Goal: Find specific page/section: Find specific page/section

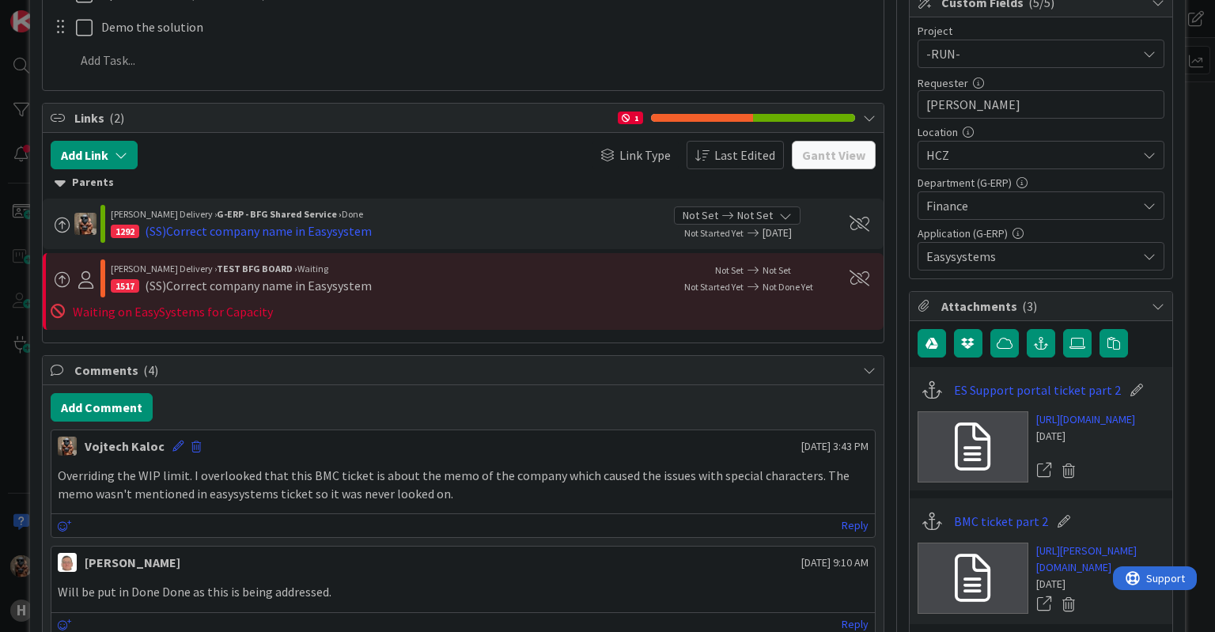
click at [0, 455] on div "ID 1432 G-ERP - BFG Shared Service Waiting Title 44 / 128 [SS] ES - Not able to…" at bounding box center [607, 316] width 1215 height 632
click at [14, 50] on div "ID 1432 G-ERP - BFG Shared Service Waiting Title 44 / 128 [SS] ES - Not able to…" at bounding box center [607, 316] width 1215 height 632
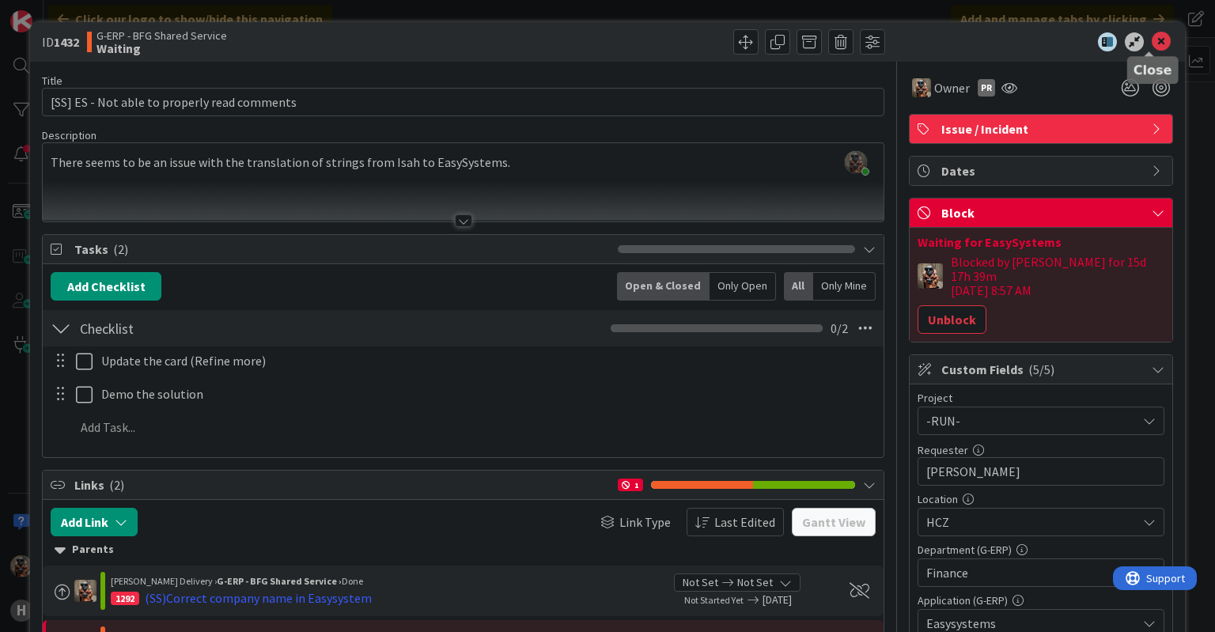
click at [1153, 36] on icon at bounding box center [1161, 41] width 19 height 19
click at [1152, 36] on icon at bounding box center [1161, 41] width 19 height 19
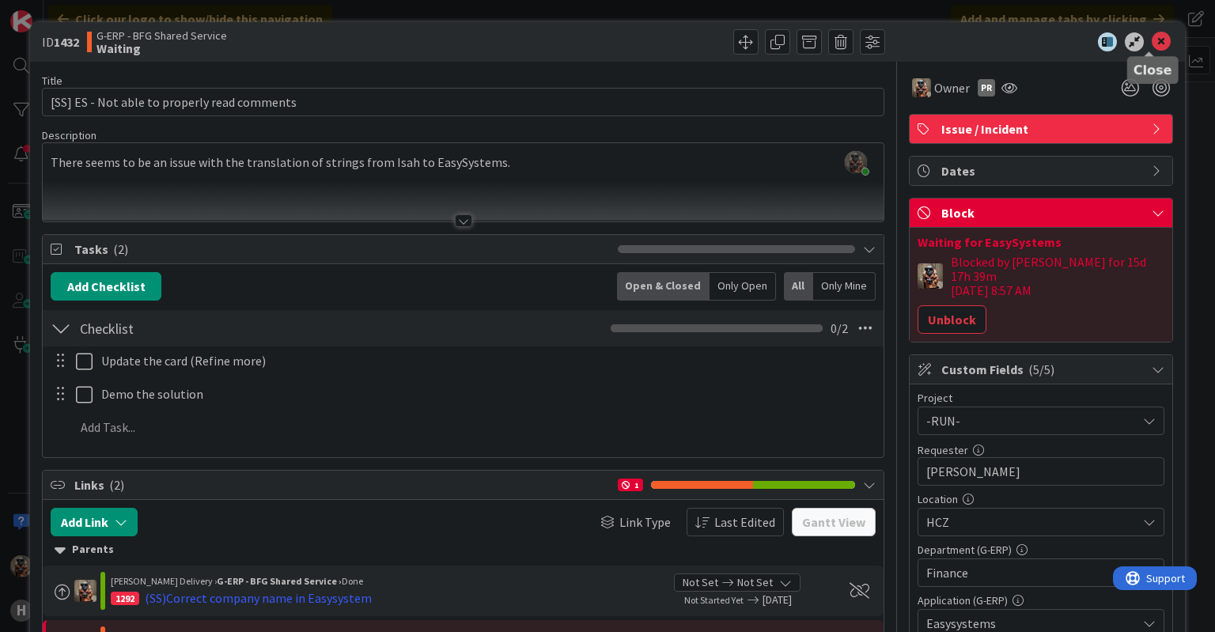
click at [1152, 36] on icon at bounding box center [1161, 41] width 19 height 19
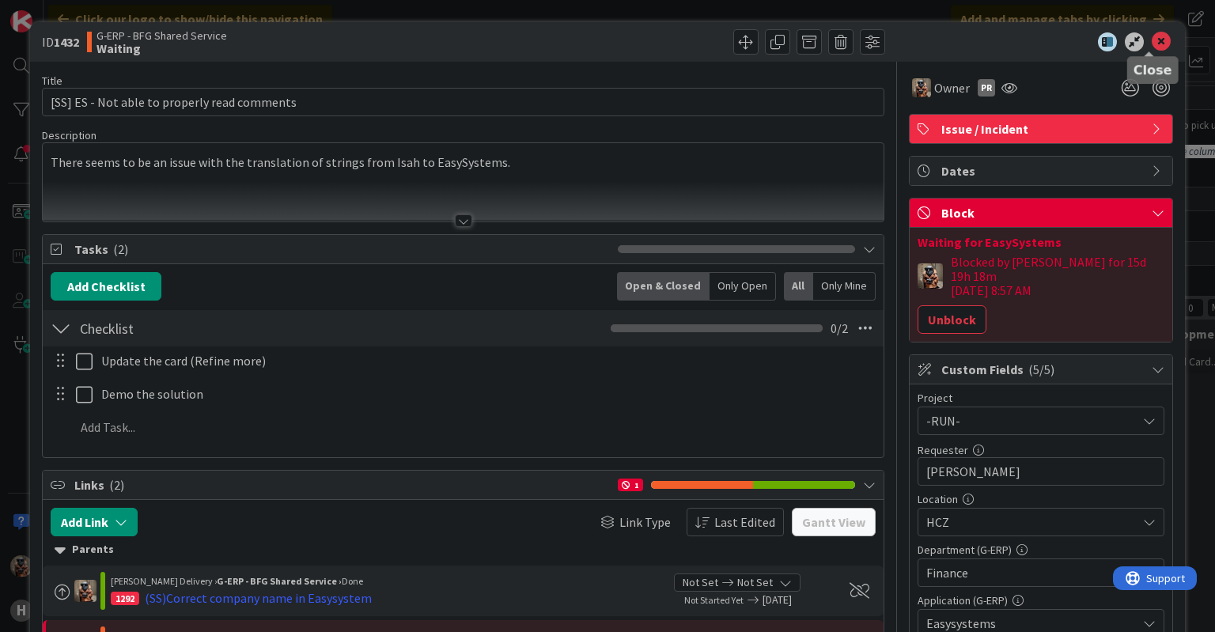
click at [1152, 44] on icon at bounding box center [1161, 41] width 19 height 19
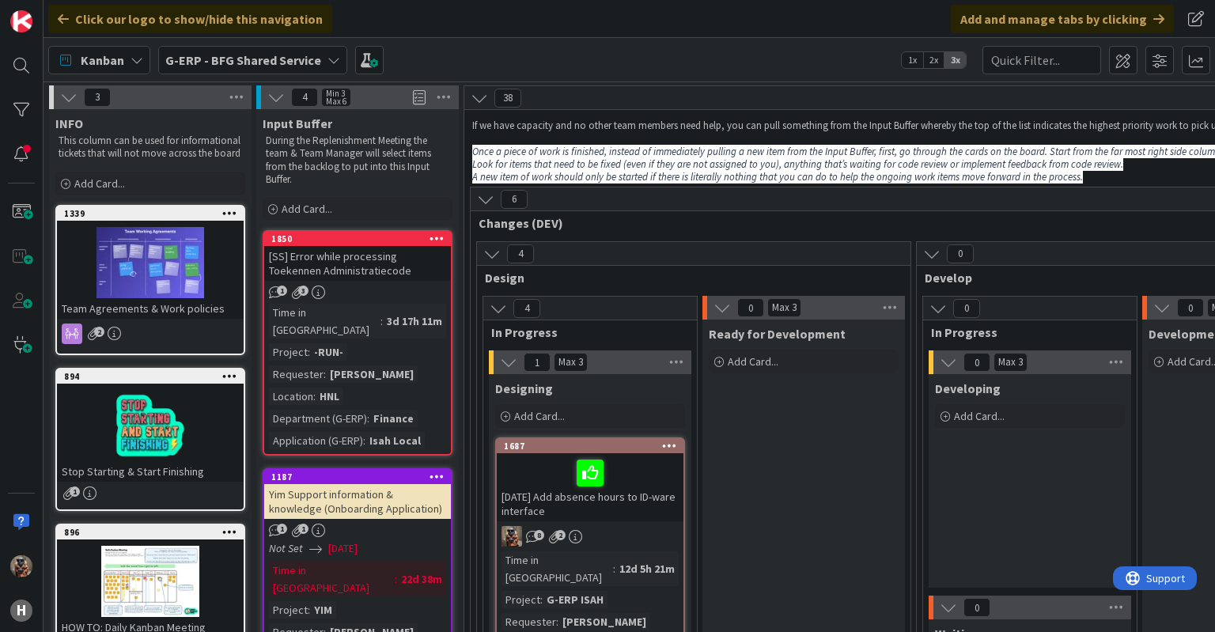
click at [307, 59] on b "G-ERP - BFG Shared Service" at bounding box center [243, 60] width 156 height 16
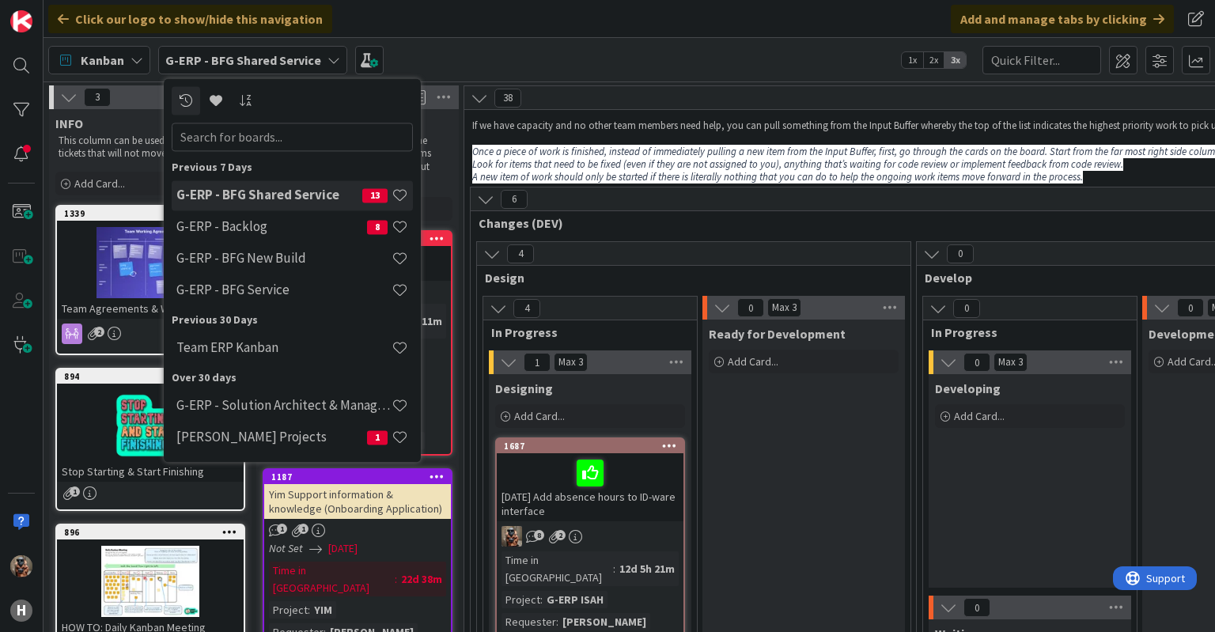
click at [308, 59] on b "G-ERP - BFG Shared Service" at bounding box center [243, 60] width 156 height 16
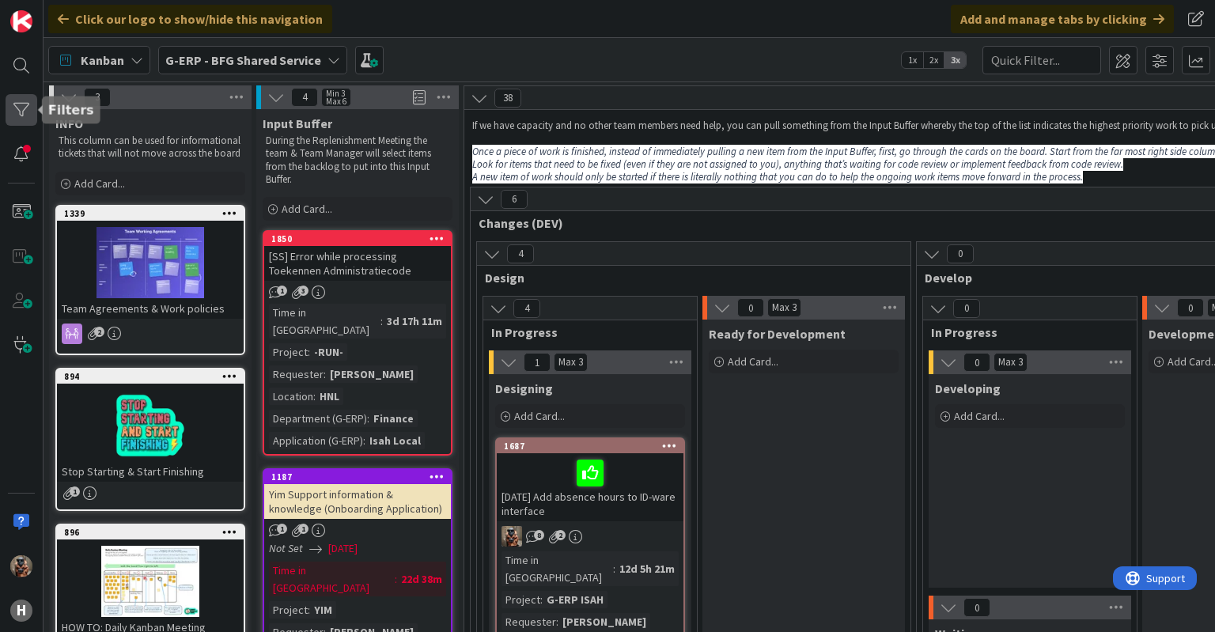
click at [21, 112] on div at bounding box center [22, 110] width 32 height 32
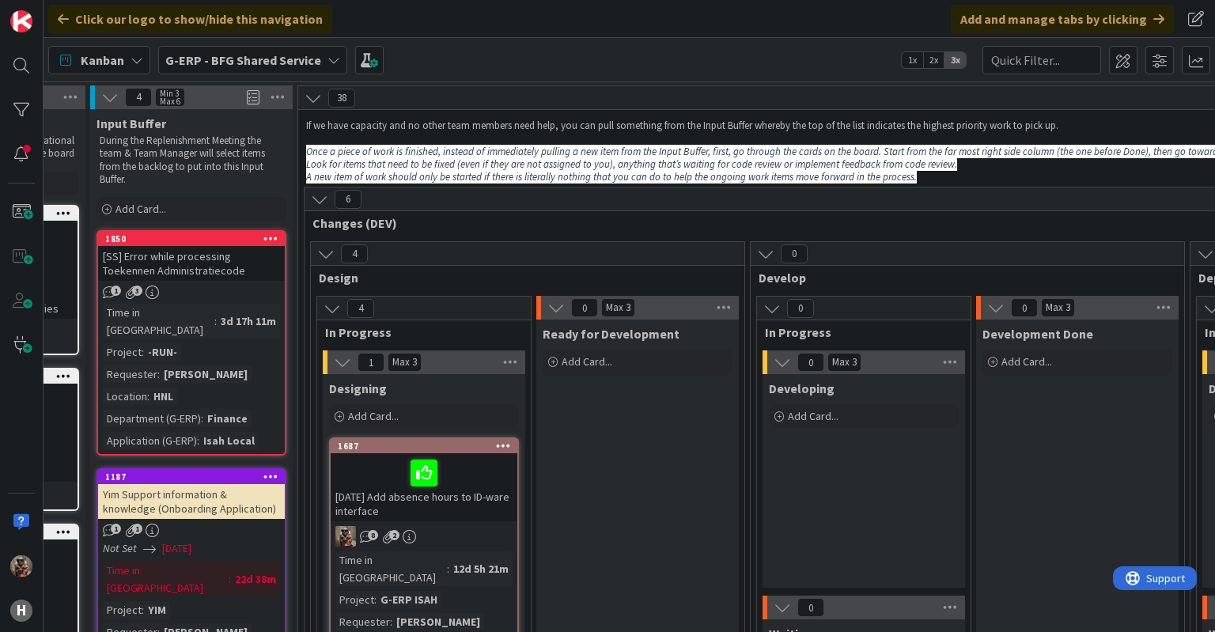
scroll to position [0, 149]
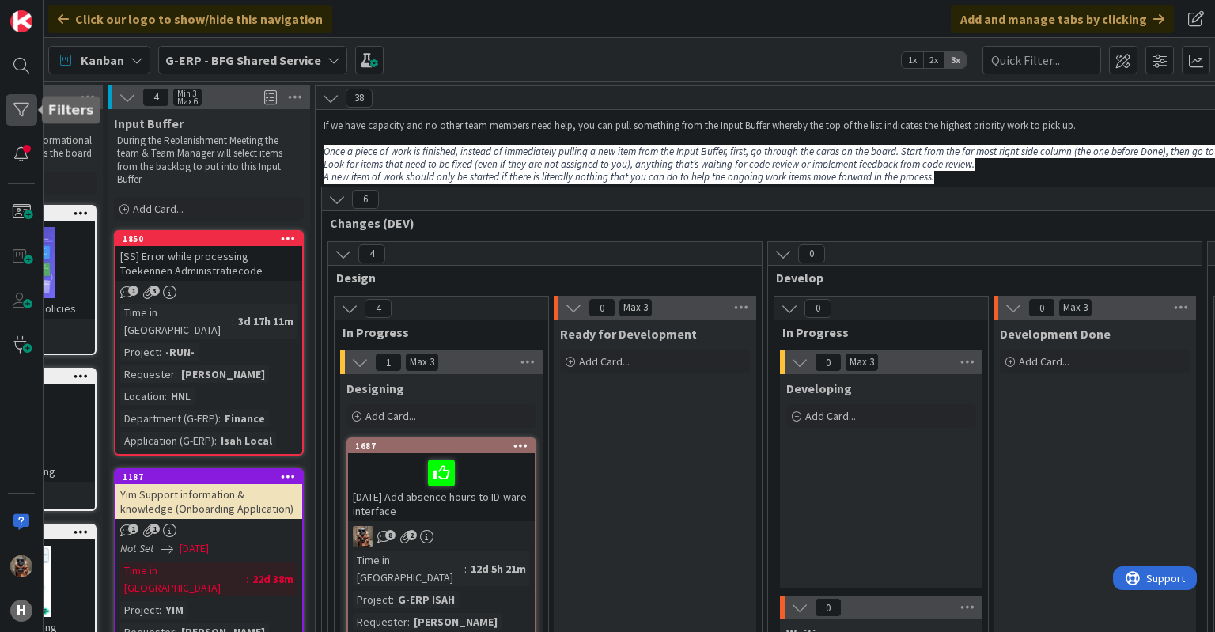
click at [13, 113] on div at bounding box center [22, 110] width 32 height 32
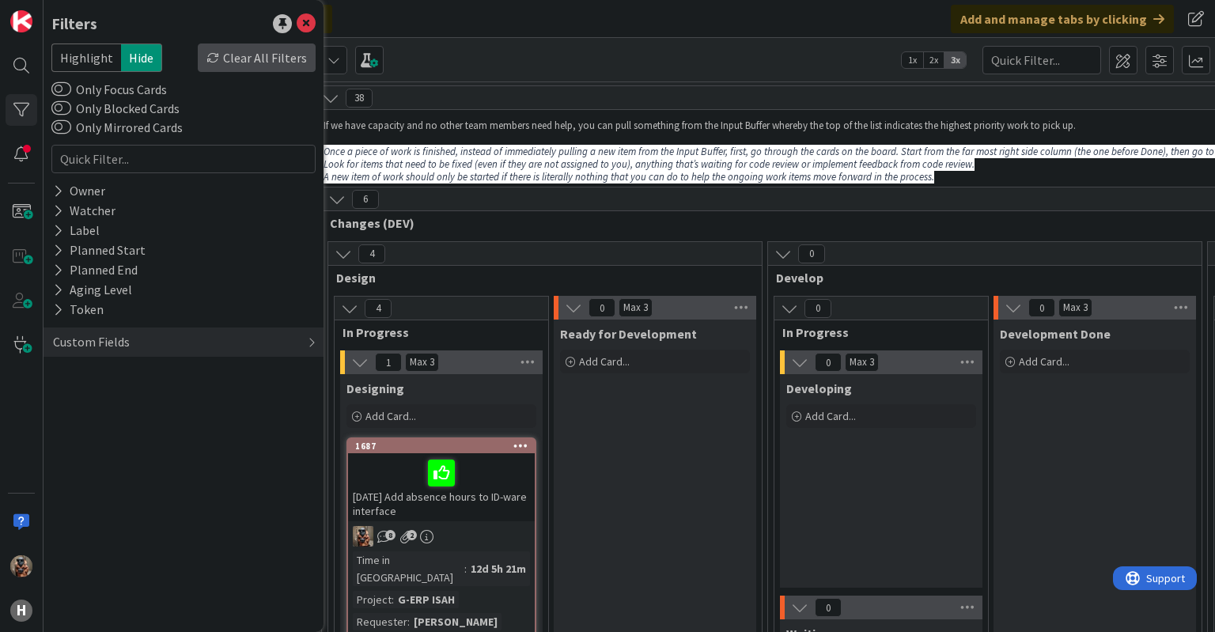
click at [234, 66] on div "Clear All Filters" at bounding box center [257, 58] width 118 height 28
click at [441, 65] on div "Kanban G-ERP - BFG Shared Service 1x 2x 3x" at bounding box center [629, 60] width 1171 height 44
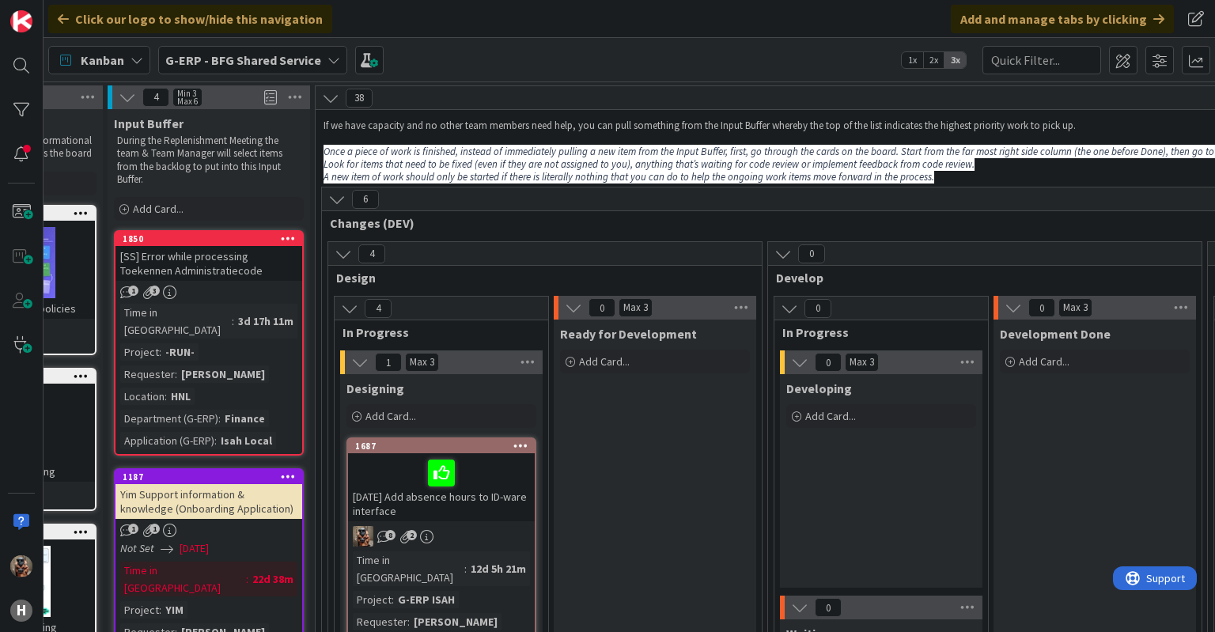
scroll to position [0, 0]
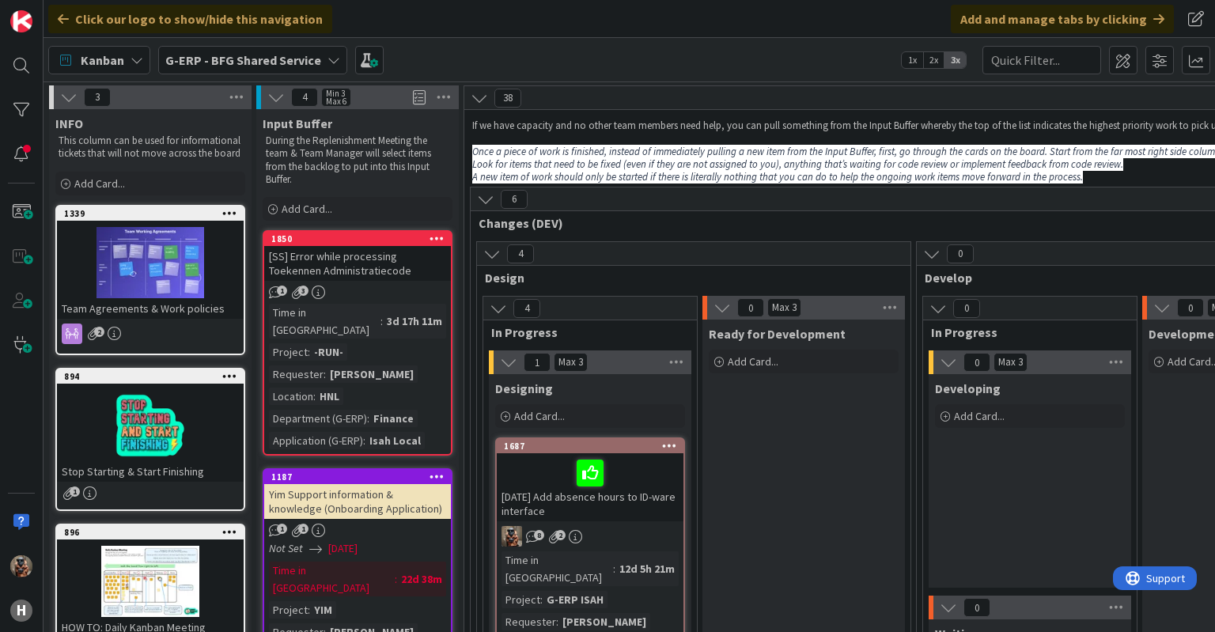
click at [278, 66] on b "G-ERP - BFG Shared Service" at bounding box center [243, 60] width 156 height 16
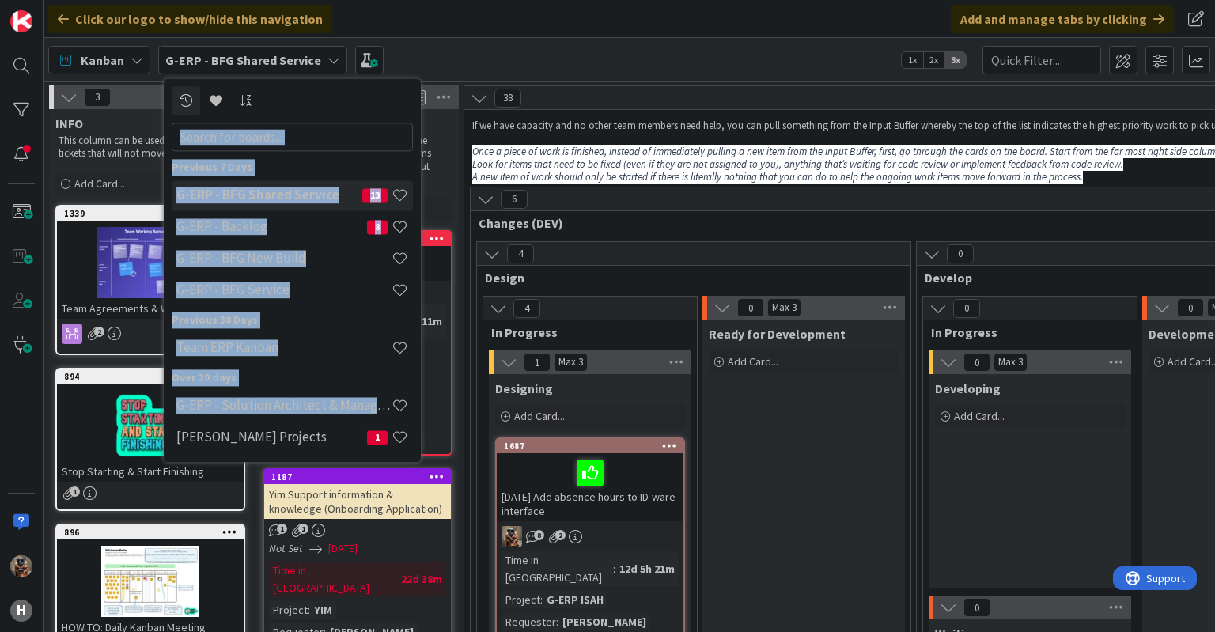
drag, startPoint x: 399, startPoint y: 407, endPoint x: 386, endPoint y: 138, distance: 269.3
click at [386, 138] on div "Previous 7 Days G-ERP - BFG Shared Service 13 G-ERP - Backlog 8 G-ERP - BFG New…" at bounding box center [292, 270] width 241 height 368
click at [386, 138] on input "text" at bounding box center [292, 137] width 241 height 28
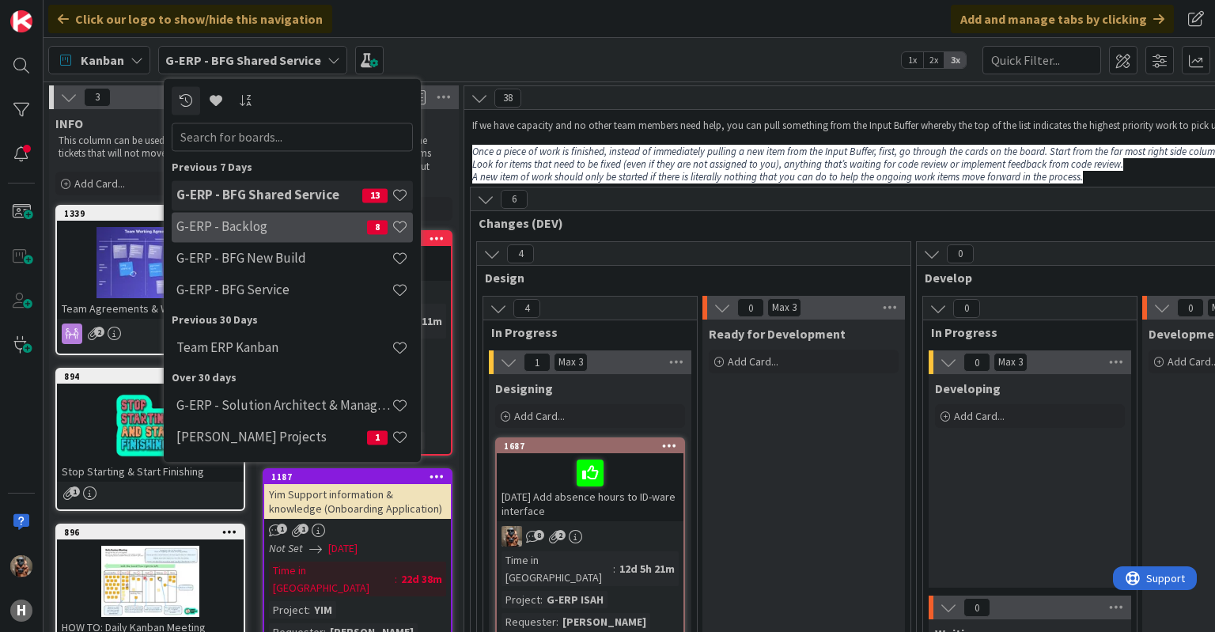
click at [221, 227] on h4 "G-ERP - Backlog" at bounding box center [271, 227] width 191 height 16
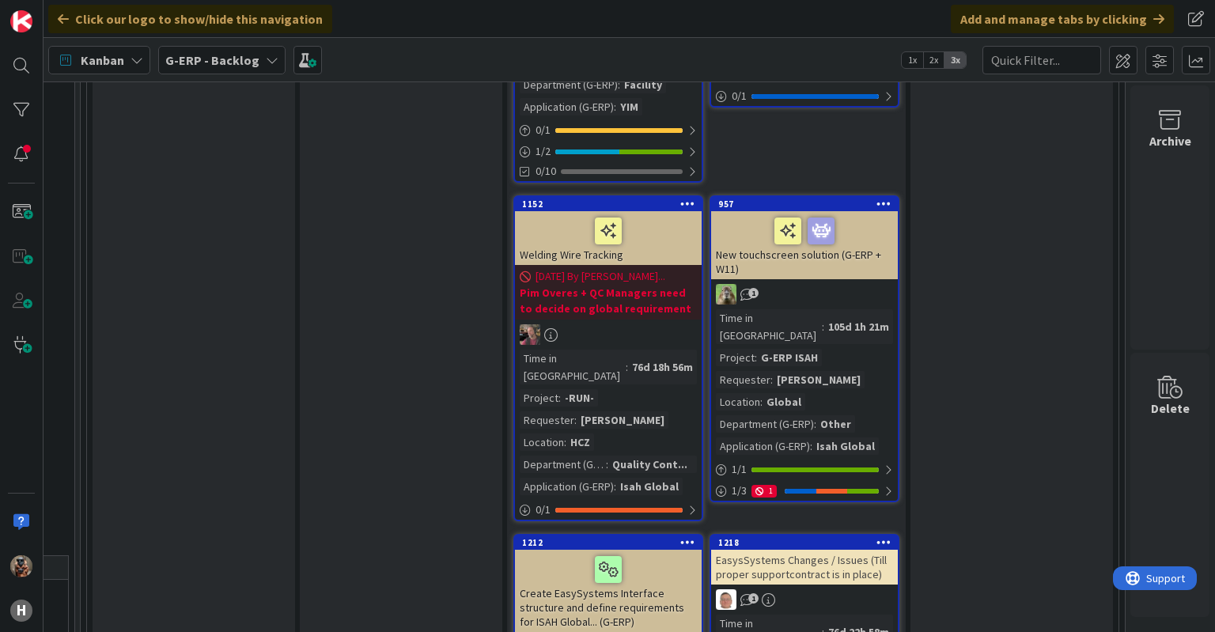
scroll to position [1989, 1883]
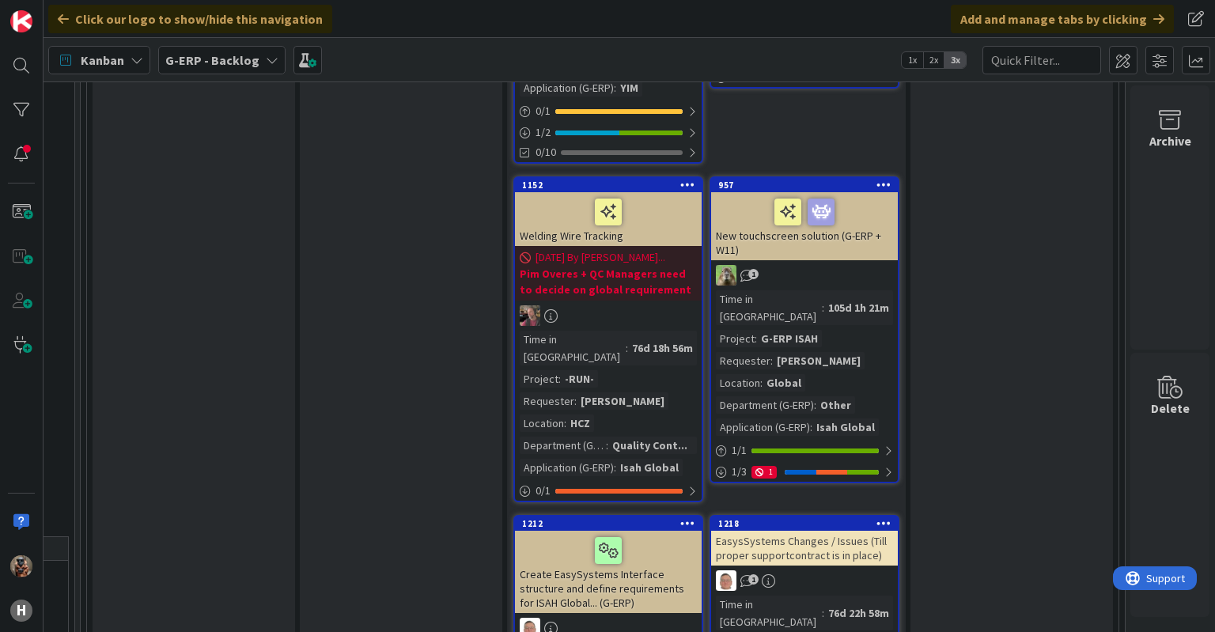
click at [191, 51] on span "G-ERP - Backlog" at bounding box center [212, 60] width 94 height 19
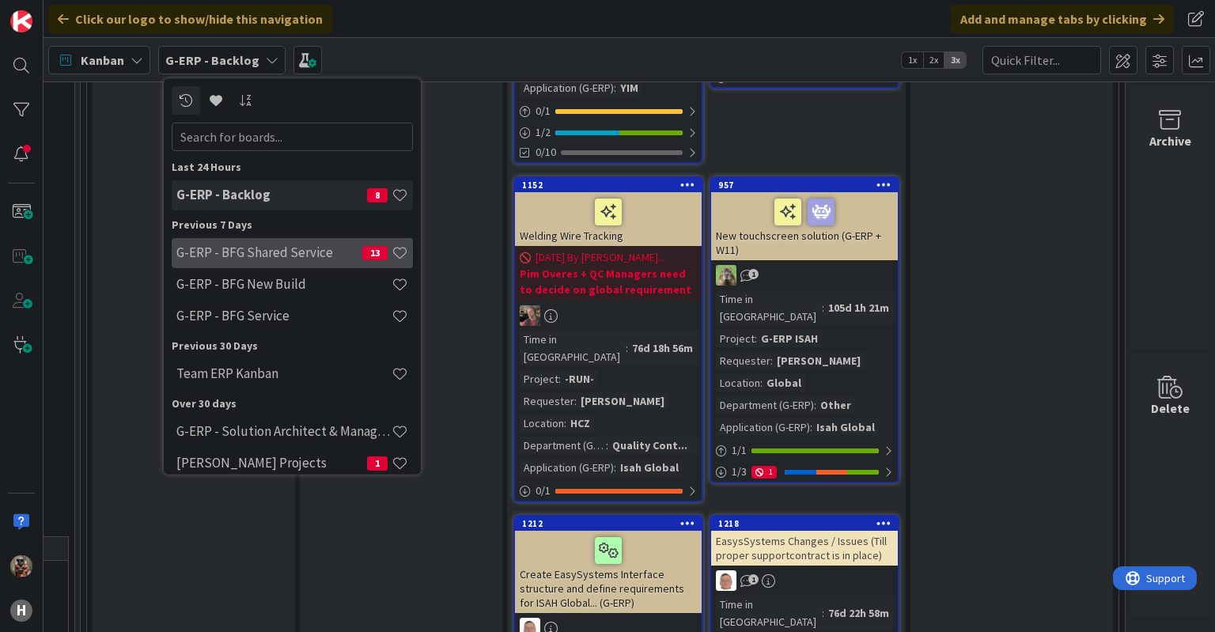
click at [261, 252] on h4 "G-ERP - BFG Shared Service" at bounding box center [269, 253] width 186 height 16
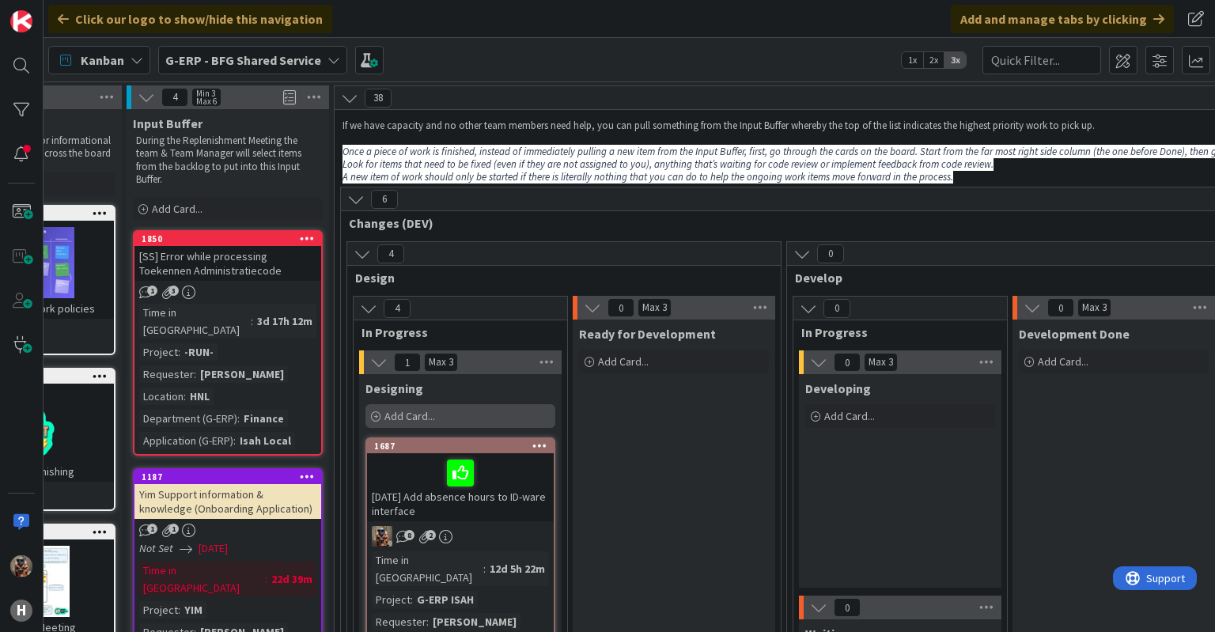
scroll to position [0, 114]
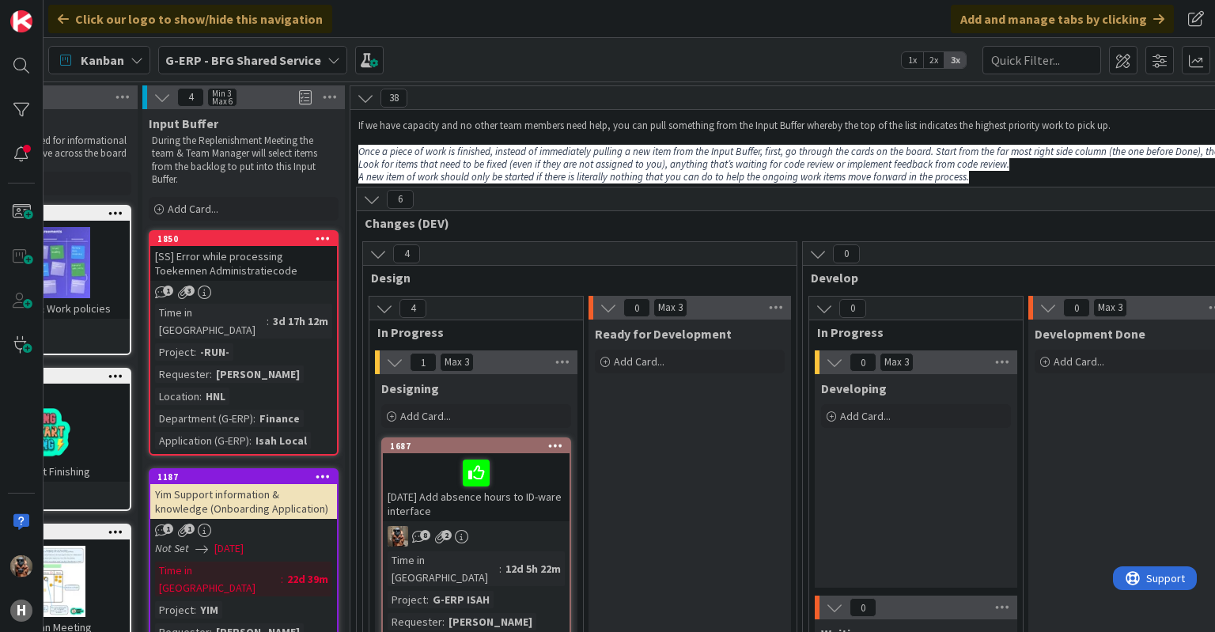
click at [250, 56] on b "G-ERP - BFG Shared Service" at bounding box center [243, 60] width 156 height 16
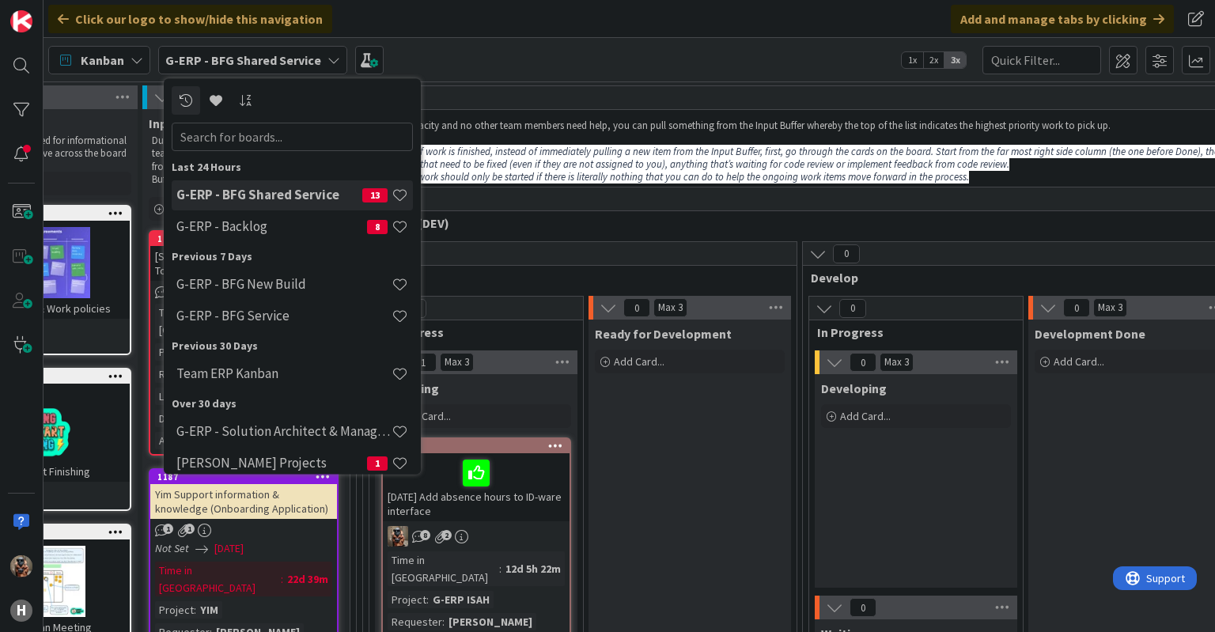
click at [271, 66] on b "G-ERP - BFG Shared Service" at bounding box center [243, 60] width 156 height 16
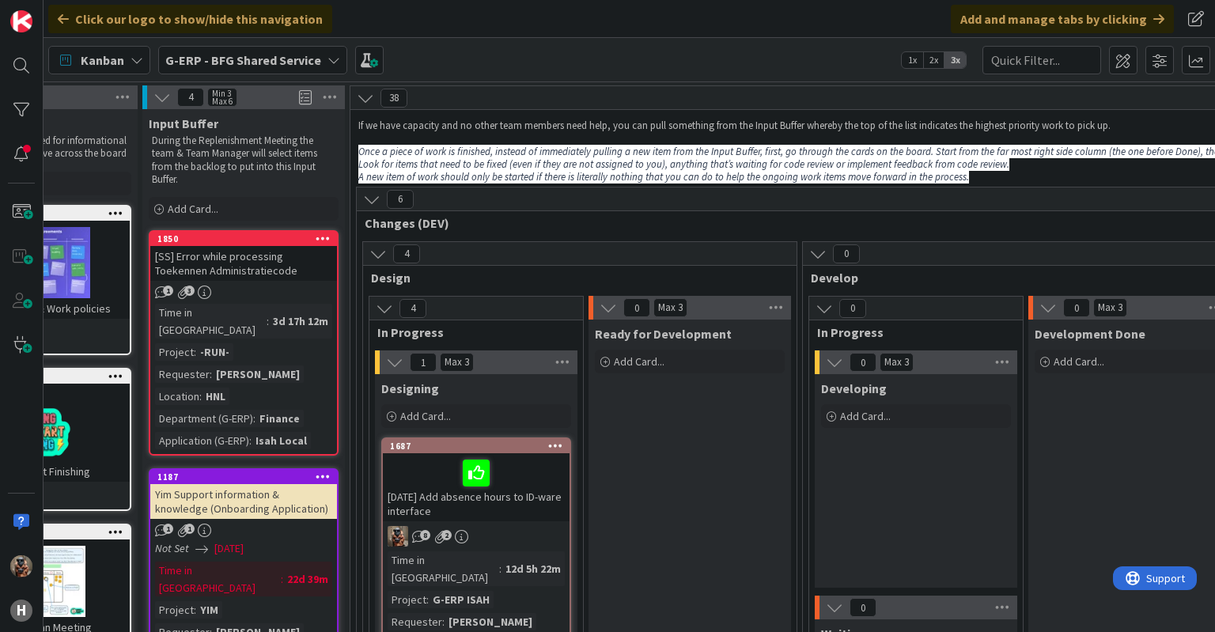
click at [246, 53] on b "G-ERP - BFG Shared Service" at bounding box center [243, 60] width 156 height 16
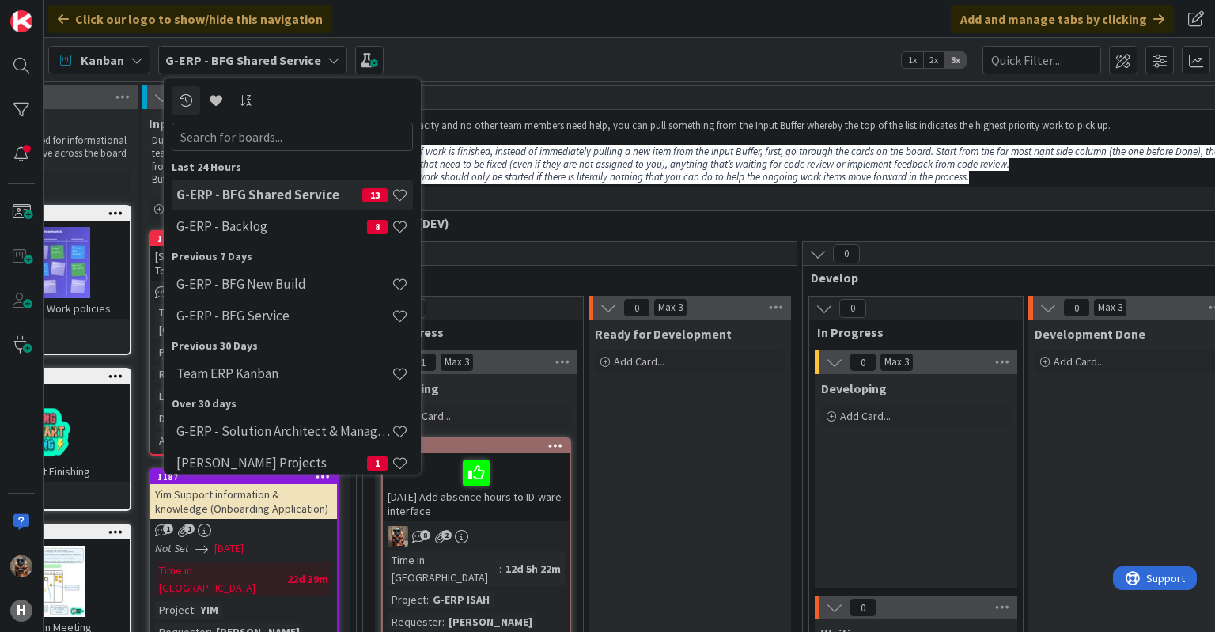
click at [249, 186] on div "G-ERP - BFG Shared Service 13" at bounding box center [292, 195] width 241 height 30
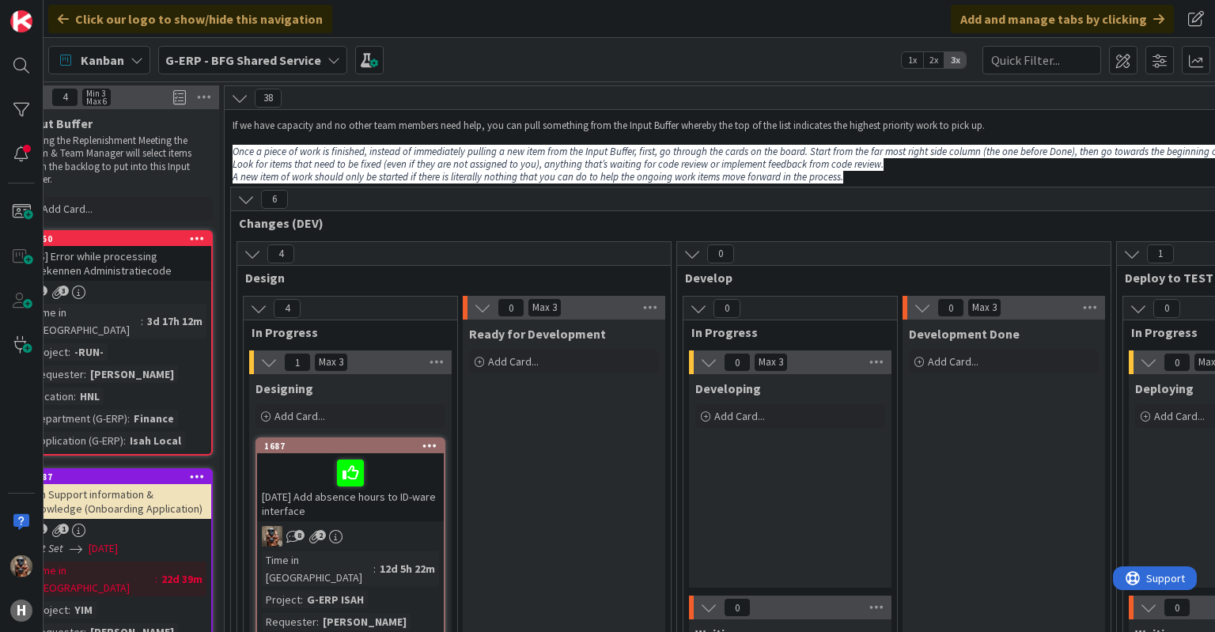
scroll to position [0, 240]
click at [560, 297] on div "0 Max 3" at bounding box center [563, 308] width 202 height 24
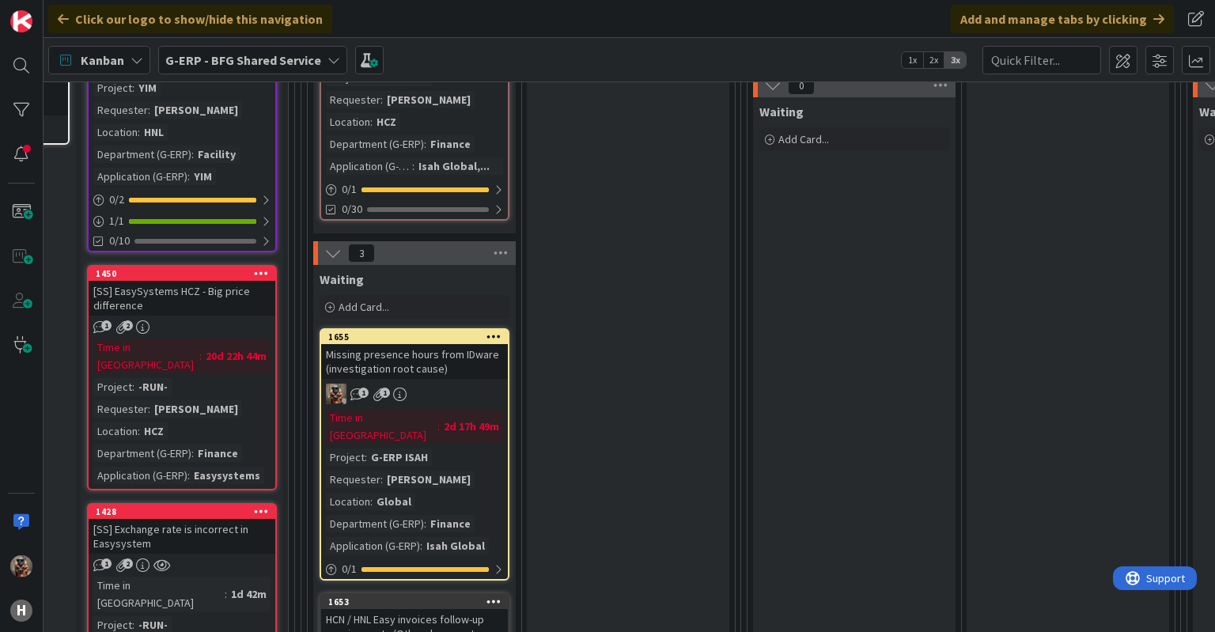
scroll to position [520, 177]
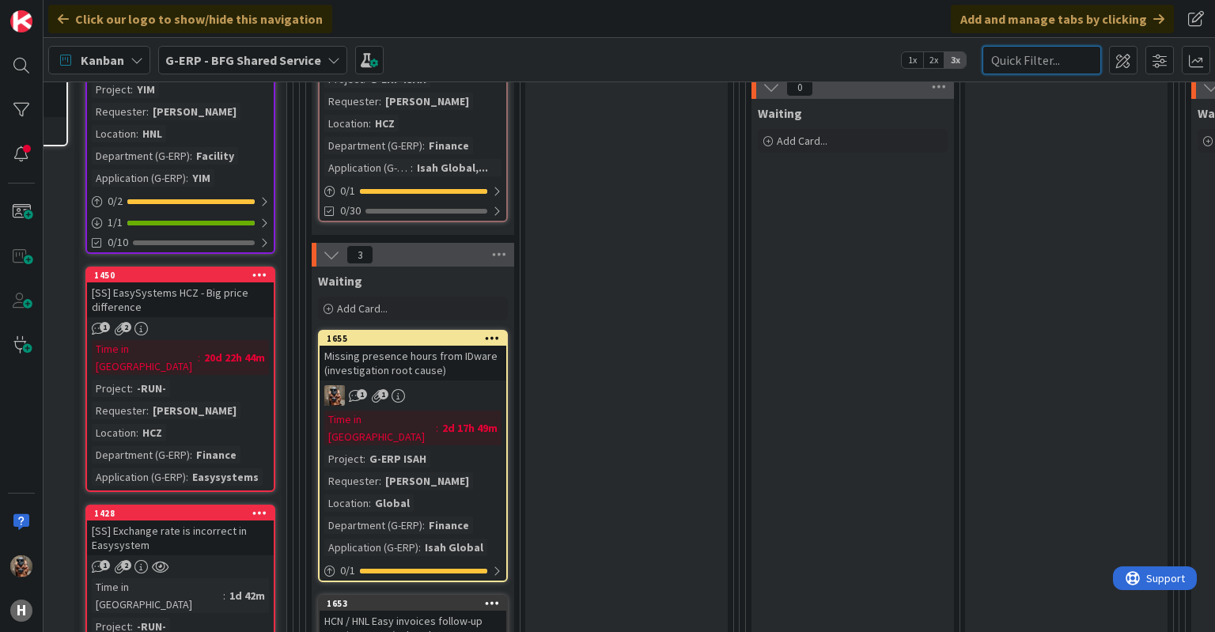
click at [1022, 66] on input "text" at bounding box center [1041, 60] width 119 height 28
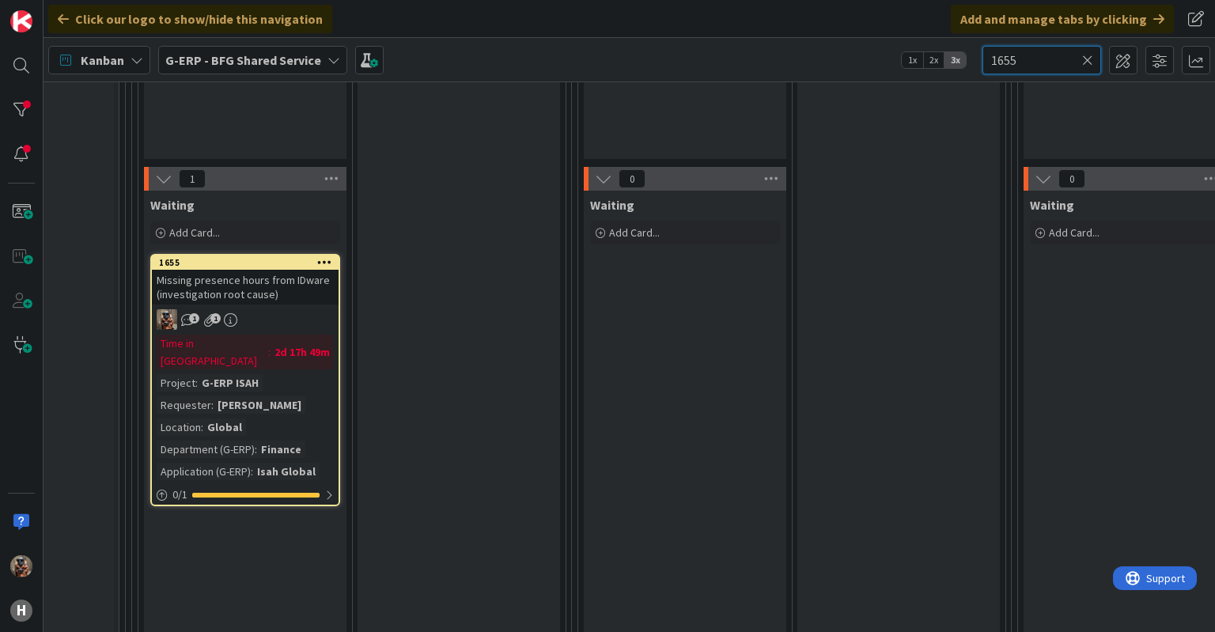
scroll to position [422, 345]
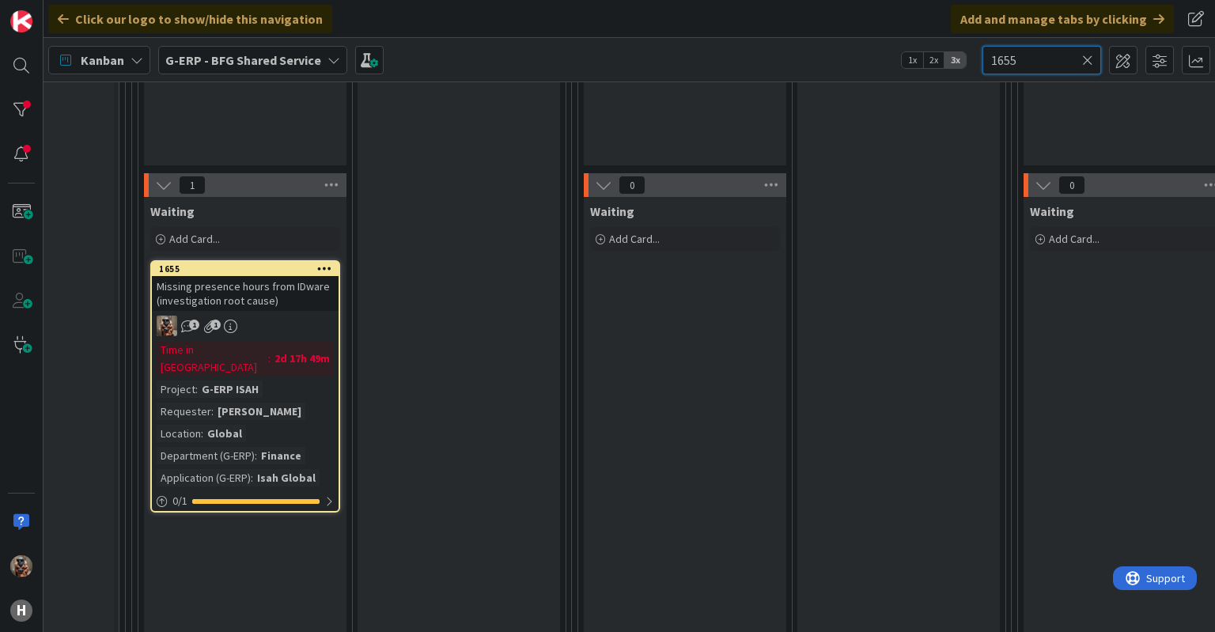
type input "1655"
drag, startPoint x: 380, startPoint y: 347, endPoint x: 353, endPoint y: 351, distance: 28.0
click at [353, 351] on div "1 In Progress 0 Max 3 Designing Add Card... 1 Waiting Add Card... 1655 Missing …" at bounding box center [348, 272] width 427 height 799
click at [1084, 56] on icon at bounding box center [1087, 60] width 11 height 14
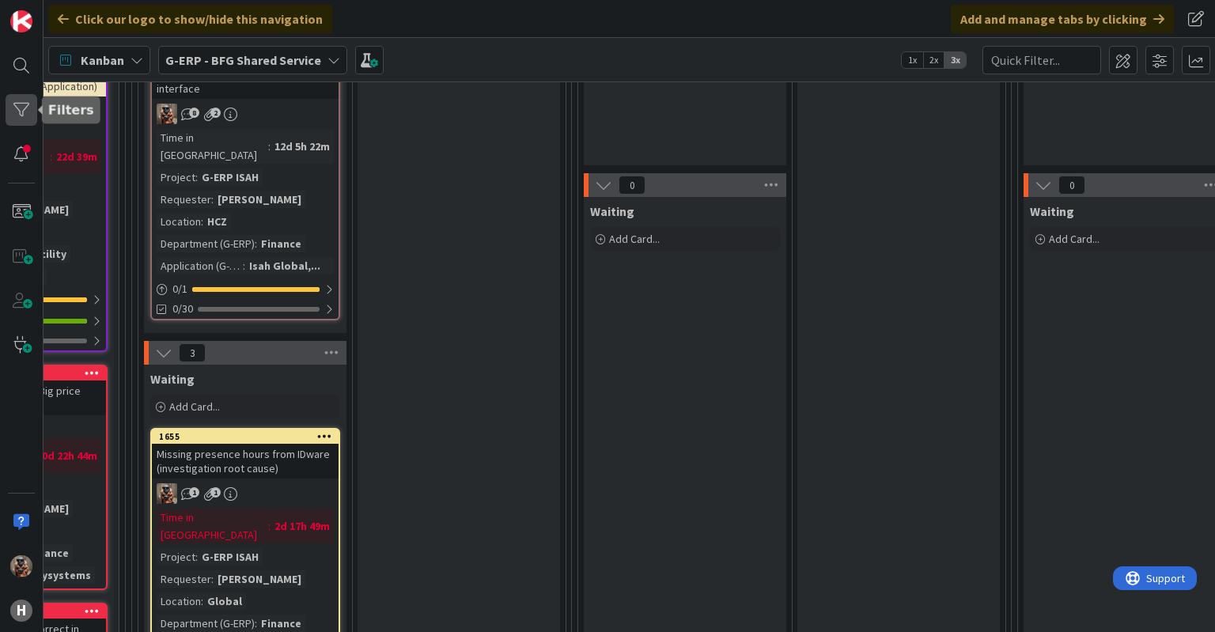
click at [21, 107] on div at bounding box center [22, 110] width 32 height 32
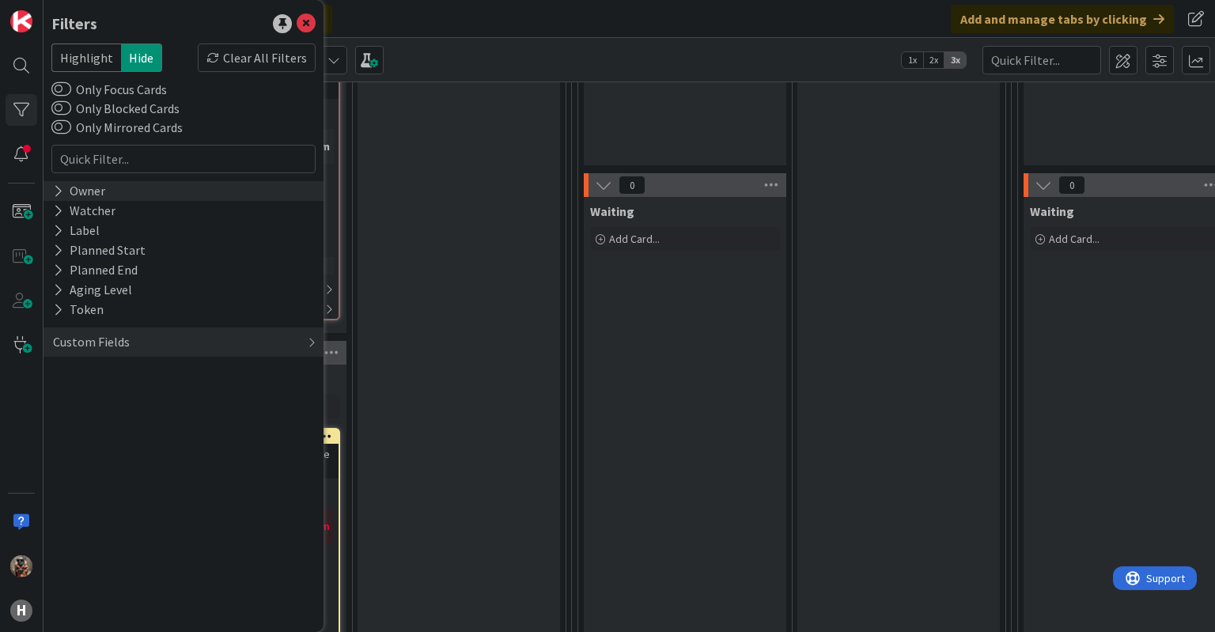
click at [65, 191] on div "Owner" at bounding box center [78, 191] width 55 height 20
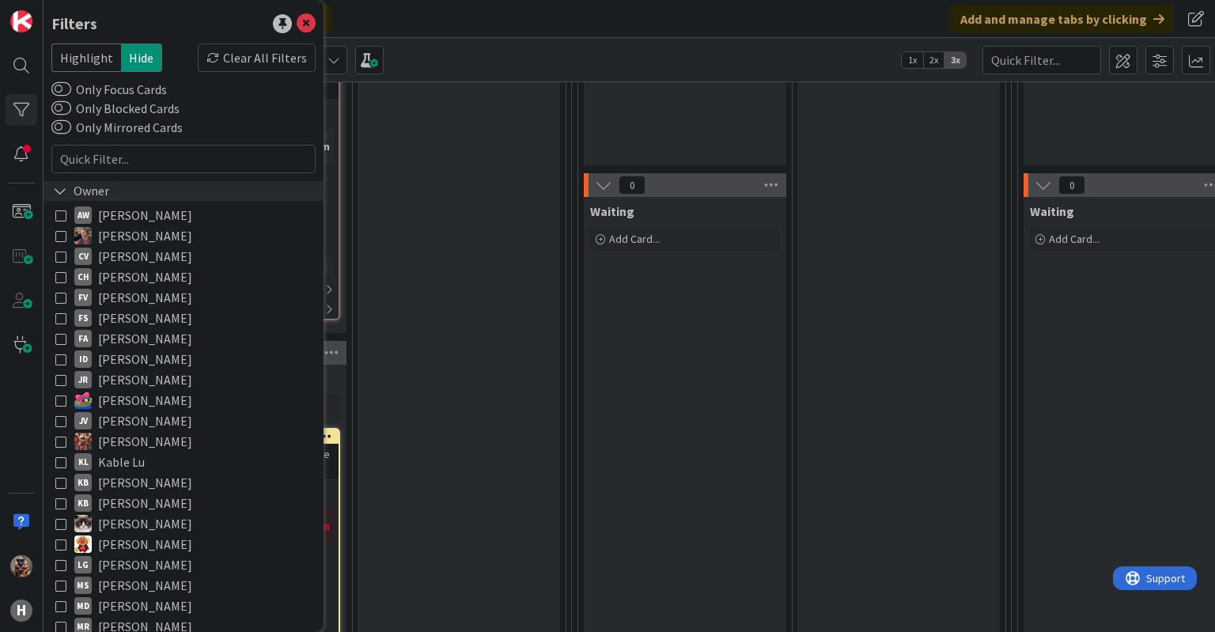
click at [64, 190] on icon at bounding box center [60, 190] width 14 height 13
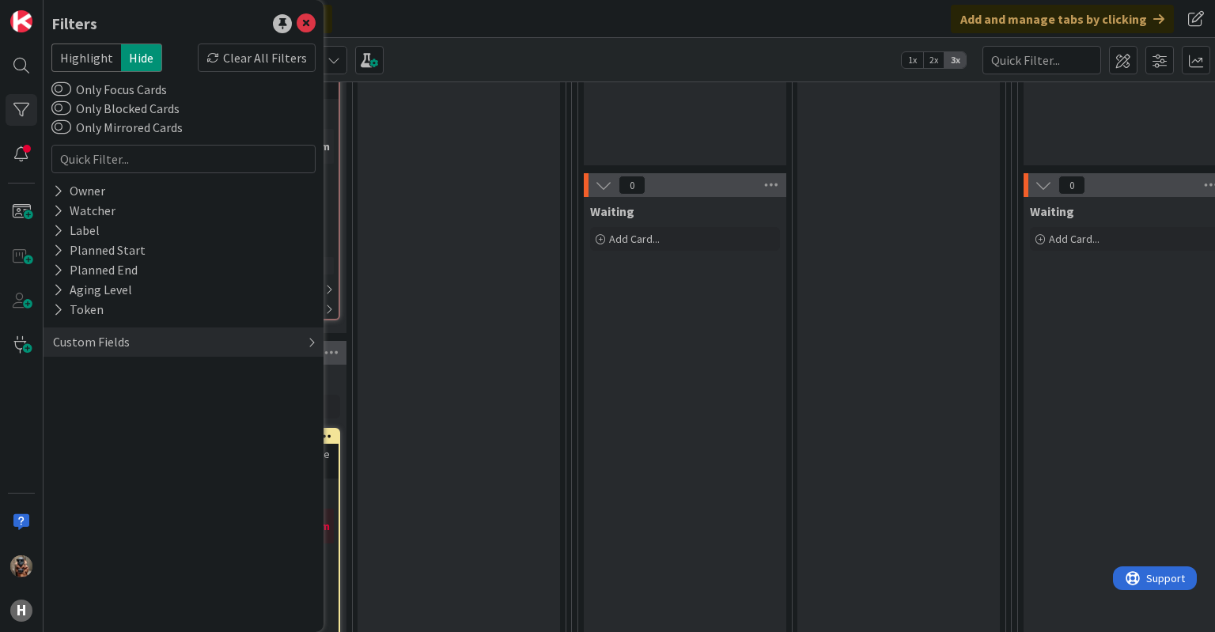
click at [191, 353] on div "Custom Fields" at bounding box center [184, 341] width 280 height 29
click at [67, 441] on button "Department (G-ERP)" at bounding box center [118, 434] width 134 height 20
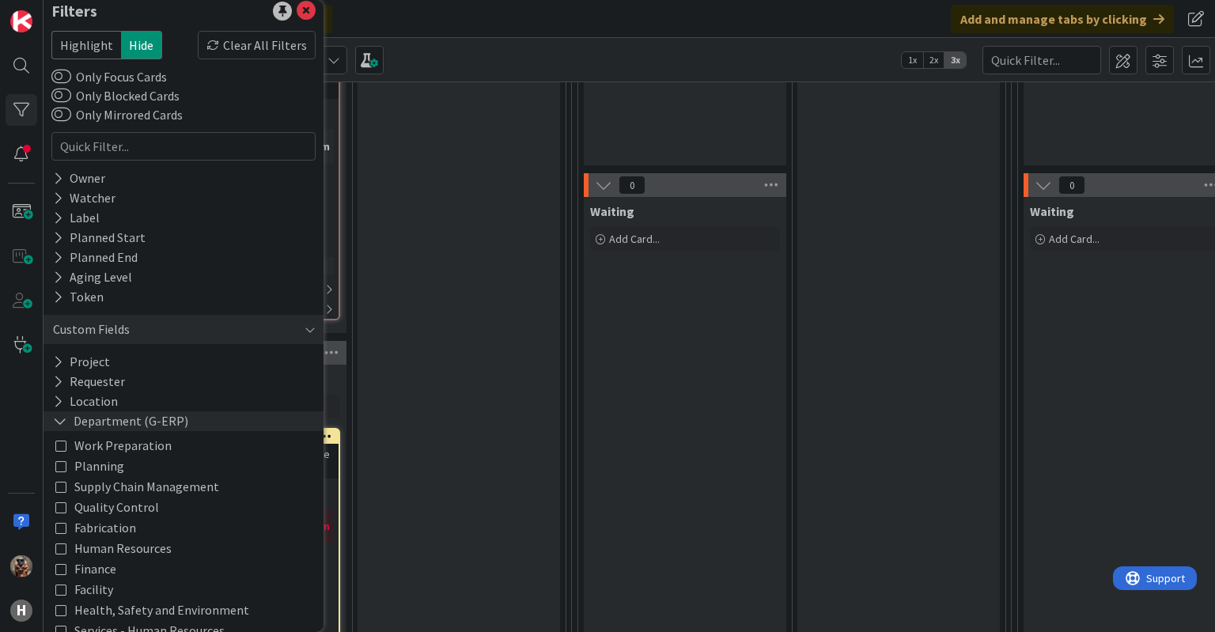
scroll to position [14, 0]
click at [56, 382] on icon at bounding box center [58, 379] width 10 height 13
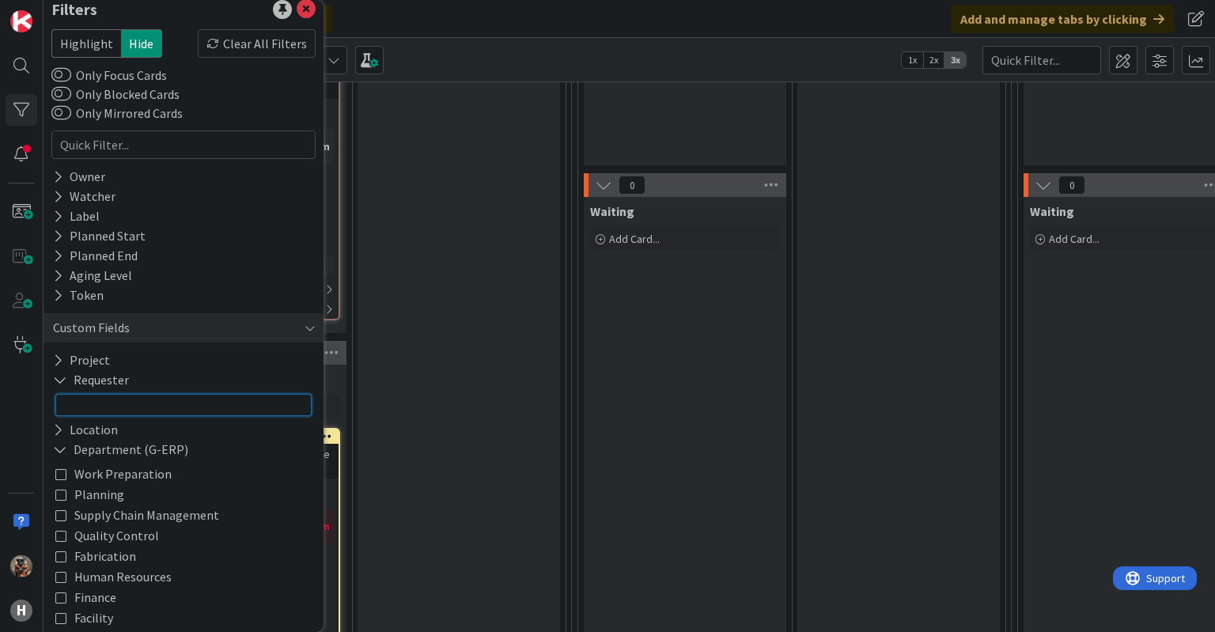
click at [73, 406] on input "text" at bounding box center [183, 405] width 256 height 22
type input "Silvie"
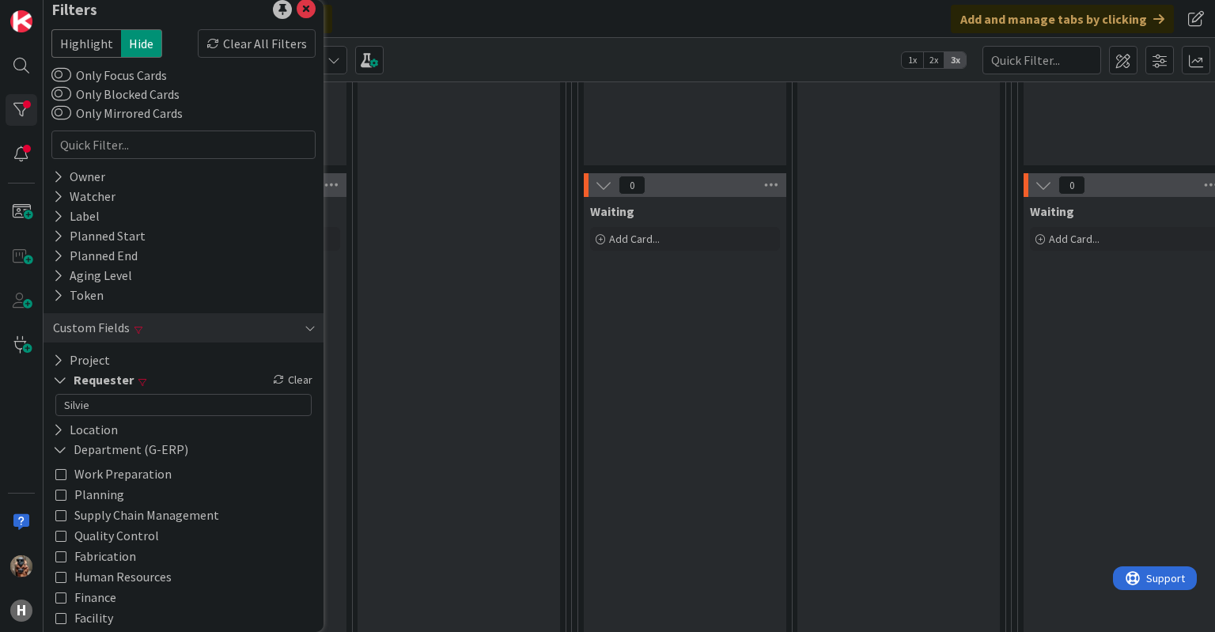
click at [477, 382] on div "Ready for Development Add Card..." at bounding box center [459, 280] width 202 height 767
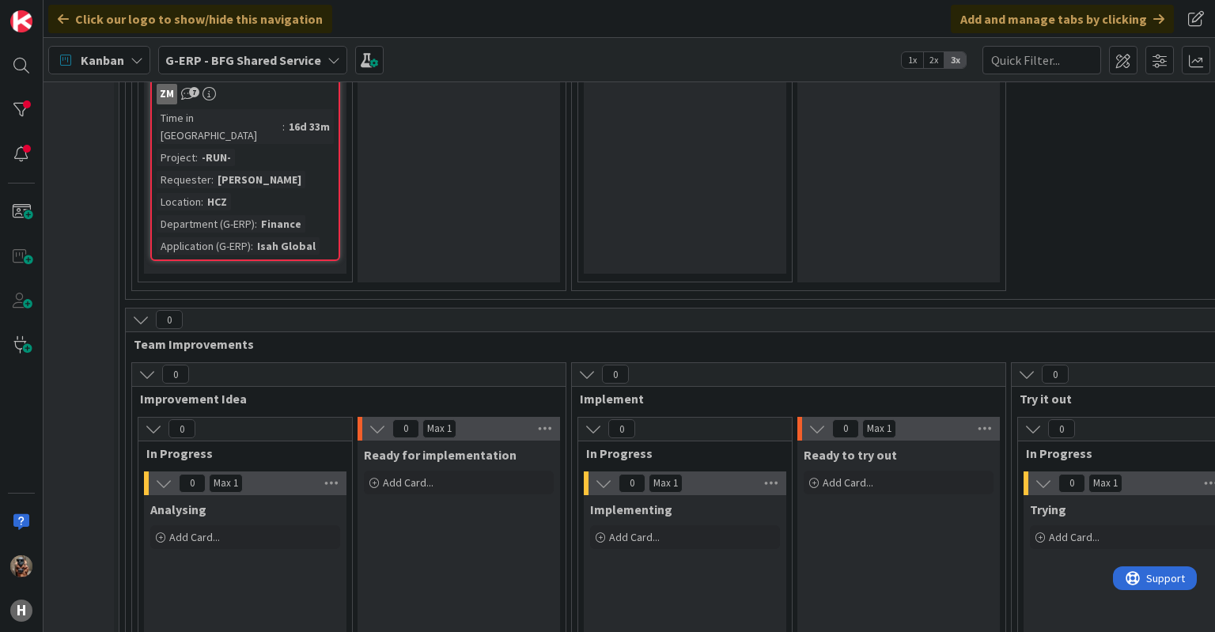
scroll to position [2629, 345]
drag, startPoint x: 537, startPoint y: 372, endPoint x: 471, endPoint y: 326, distance: 80.1
click at [471, 362] on div "0" at bounding box center [348, 374] width 433 height 24
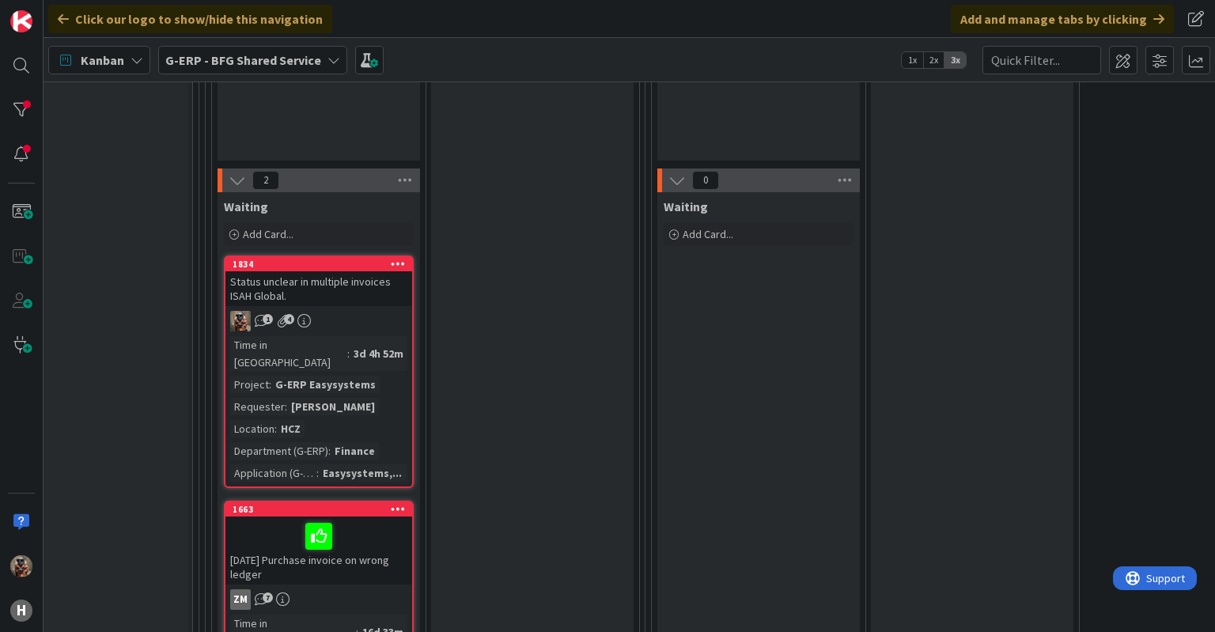
scroll to position [2123, 271]
click at [233, 202] on span "Waiting" at bounding box center [246, 207] width 44 height 16
click at [715, 271] on div "Waiting Add Card..." at bounding box center [758, 485] width 202 height 587
click at [348, 289] on div "Status unclear in multiple invoices ISAH Global." at bounding box center [318, 288] width 187 height 35
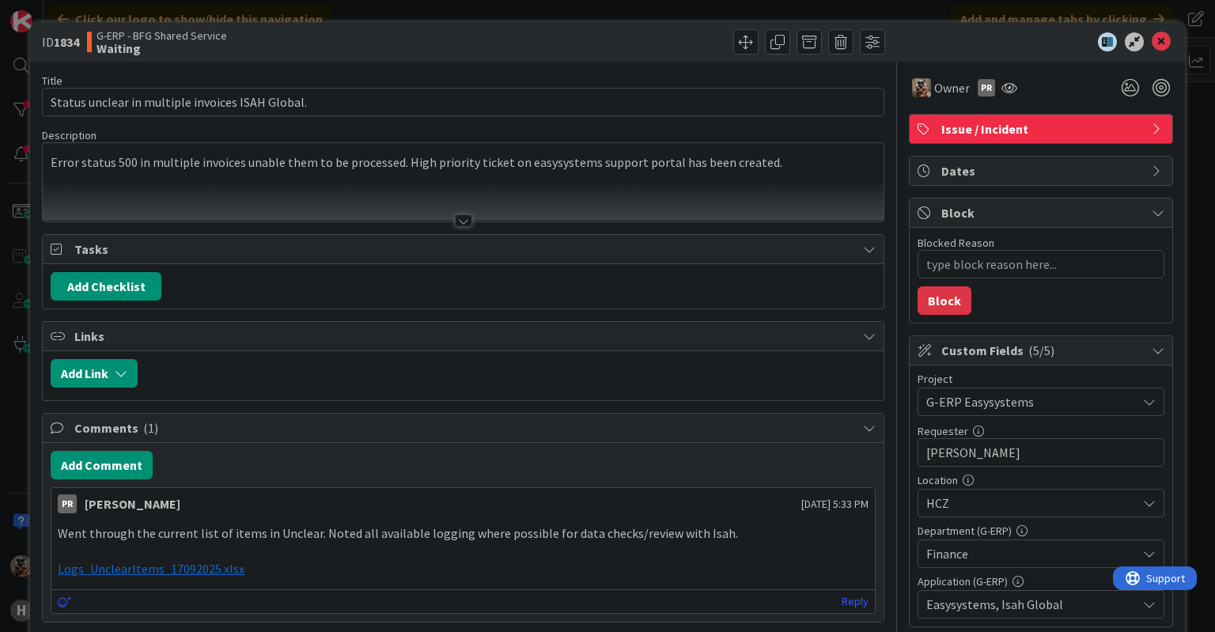
type textarea "x"
click at [266, 195] on div at bounding box center [463, 201] width 840 height 40
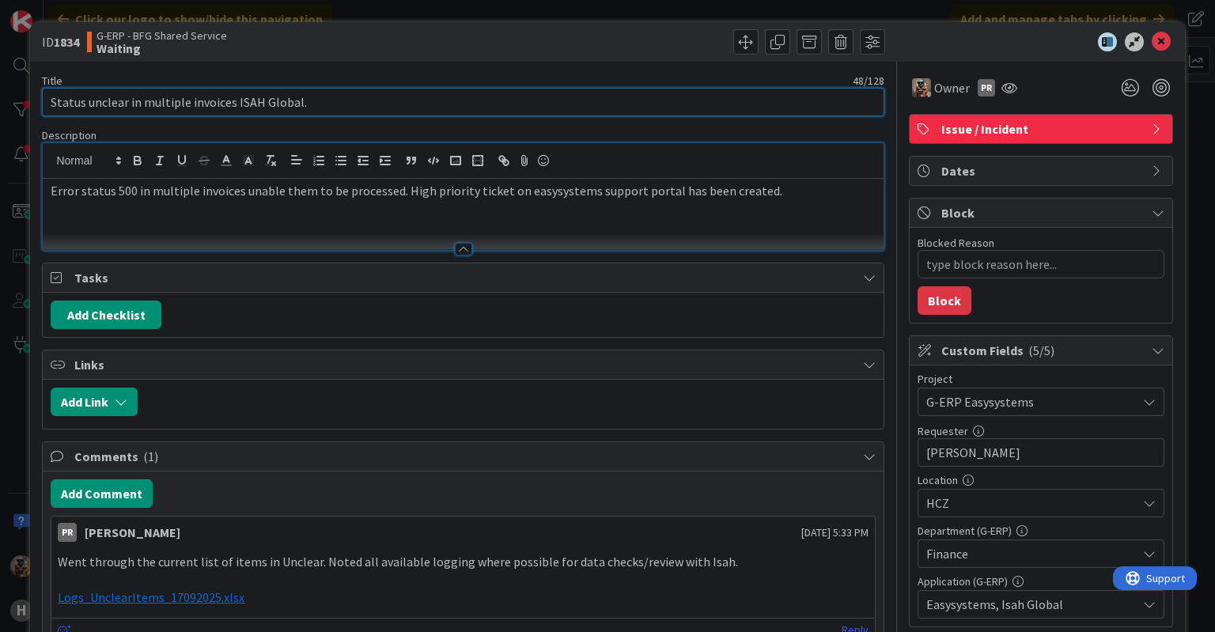
click at [95, 102] on input "Status unclear in multiple invoices ISAH Global." at bounding box center [463, 102] width 842 height 28
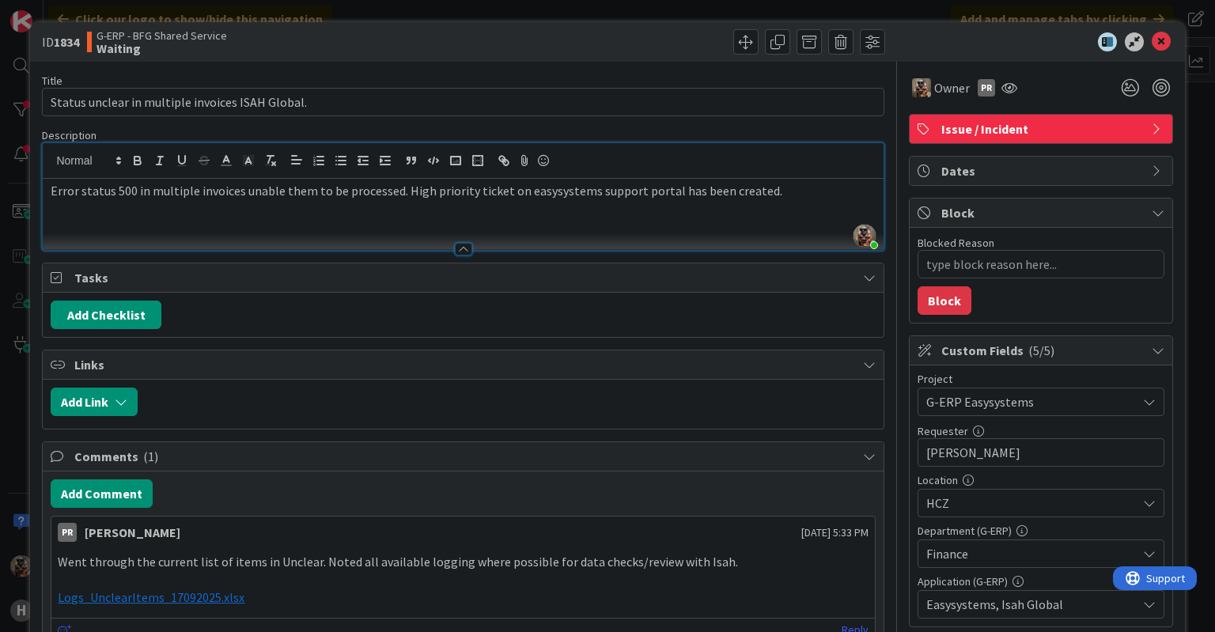
click at [19, 398] on div "ID 1834 G-ERP - BFG Shared Service Waiting Title 48 / 128 Status unclear in mul…" at bounding box center [607, 316] width 1215 height 632
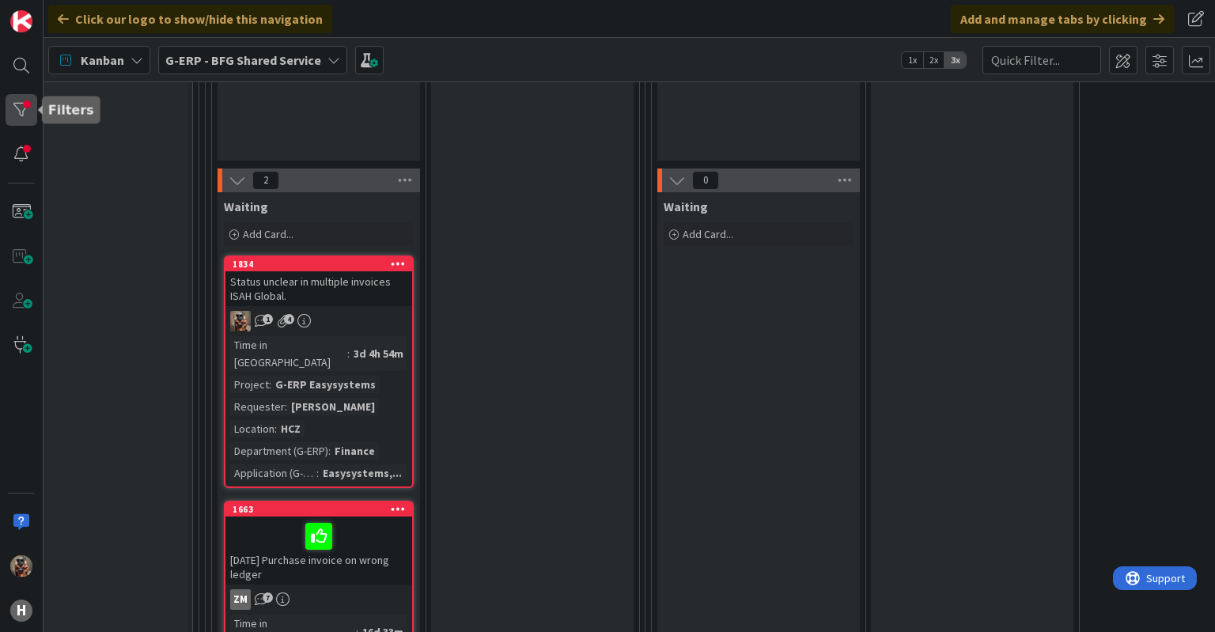
click at [17, 100] on div at bounding box center [22, 110] width 32 height 32
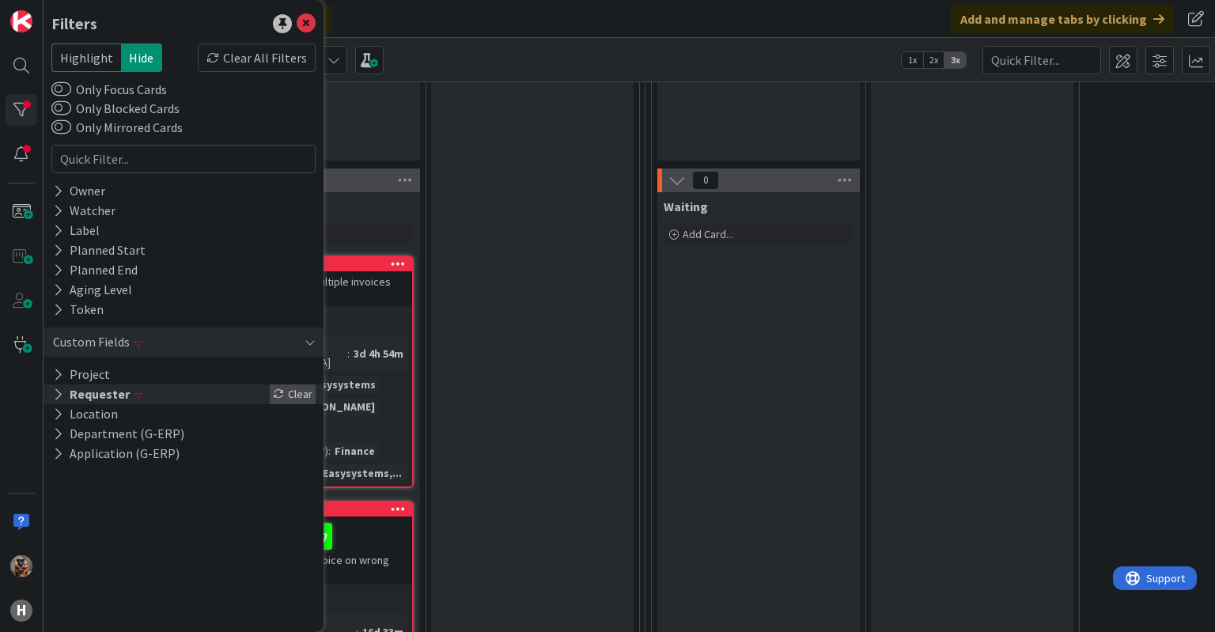
click at [302, 394] on div "Clear" at bounding box center [293, 394] width 46 height 20
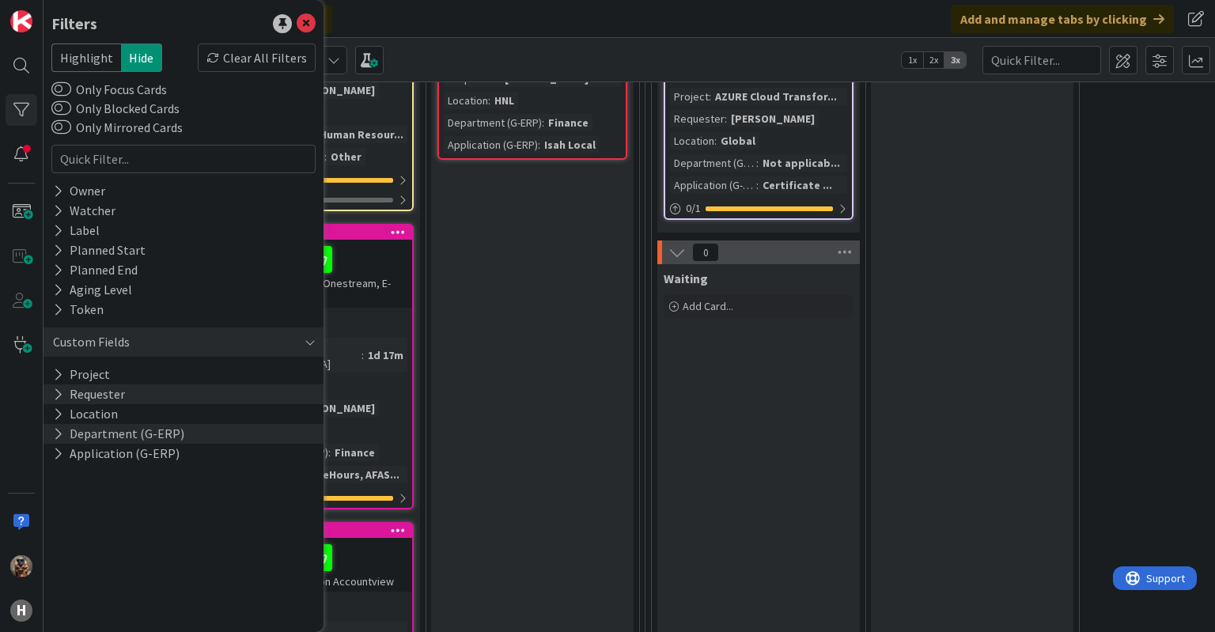
click at [200, 427] on div "Department (G-ERP)" at bounding box center [184, 434] width 280 height 20
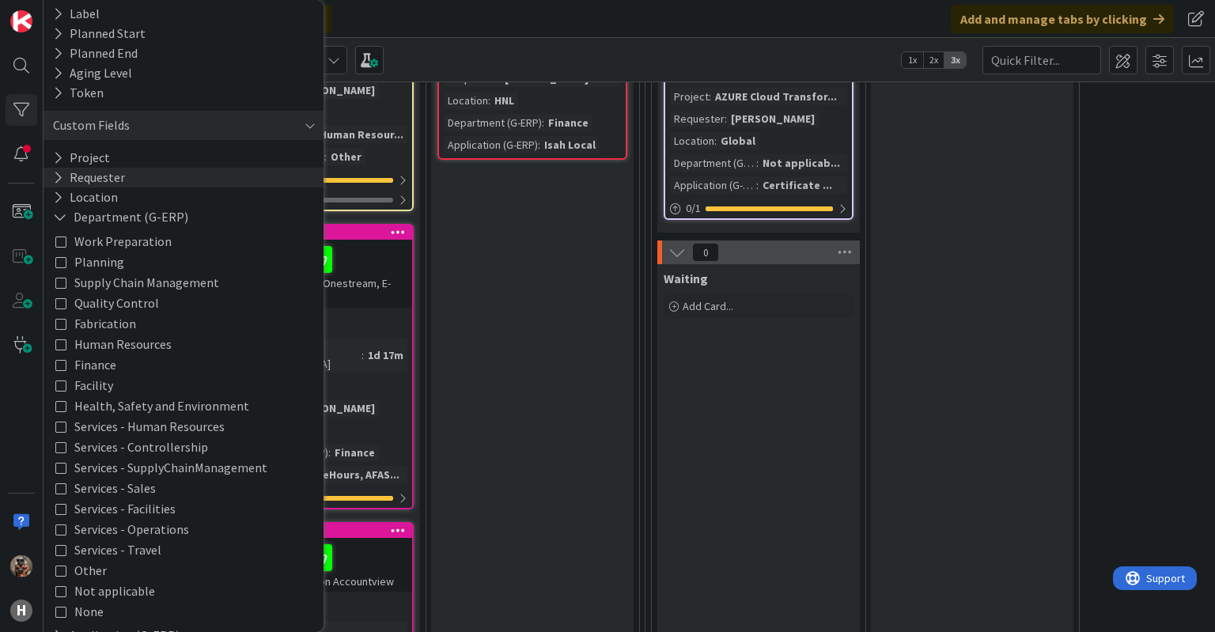
scroll to position [218, 0]
click at [108, 366] on span "Finance" at bounding box center [95, 364] width 42 height 21
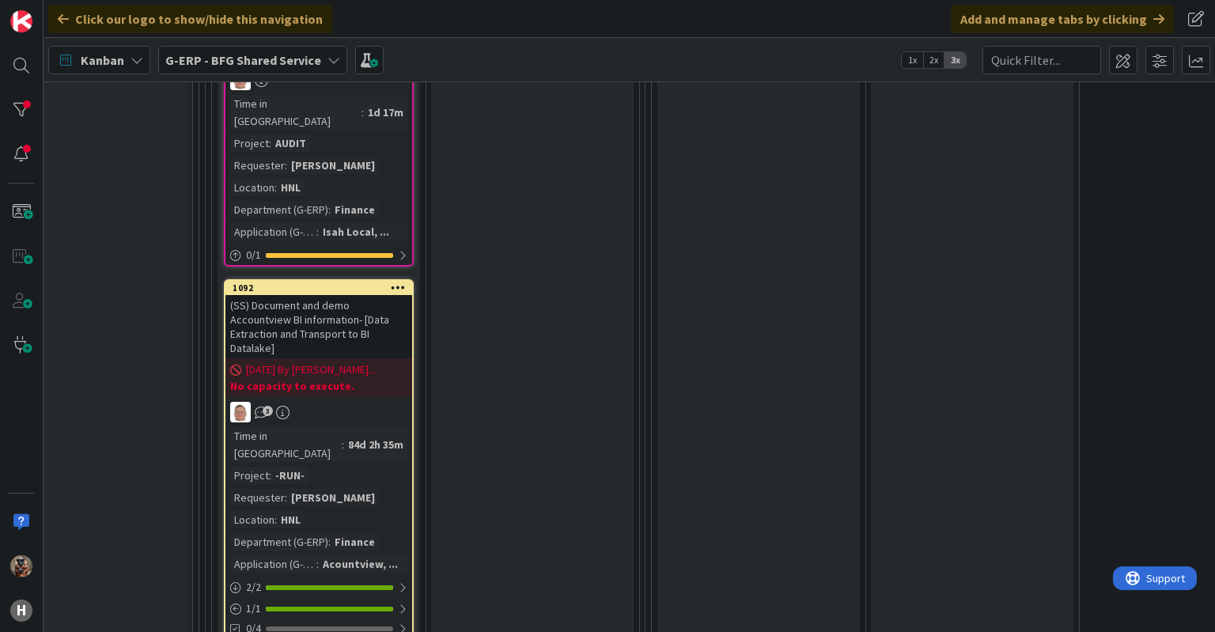
scroll to position [3025, 271]
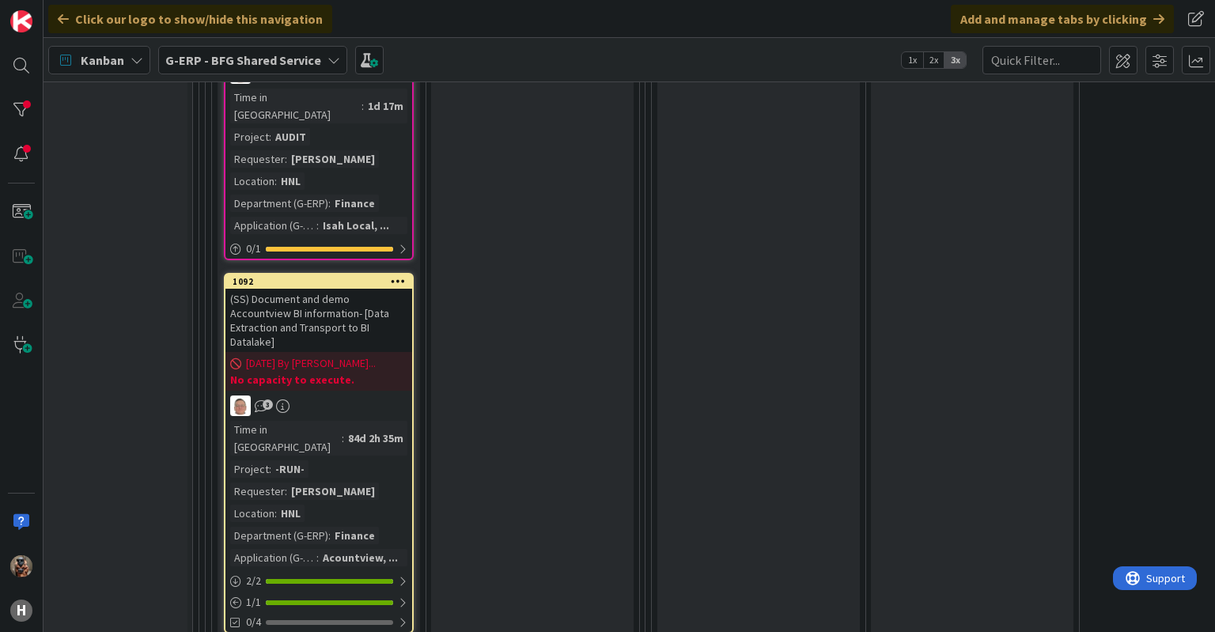
click at [238, 52] on b "G-ERP - BFG Shared Service" at bounding box center [243, 60] width 156 height 16
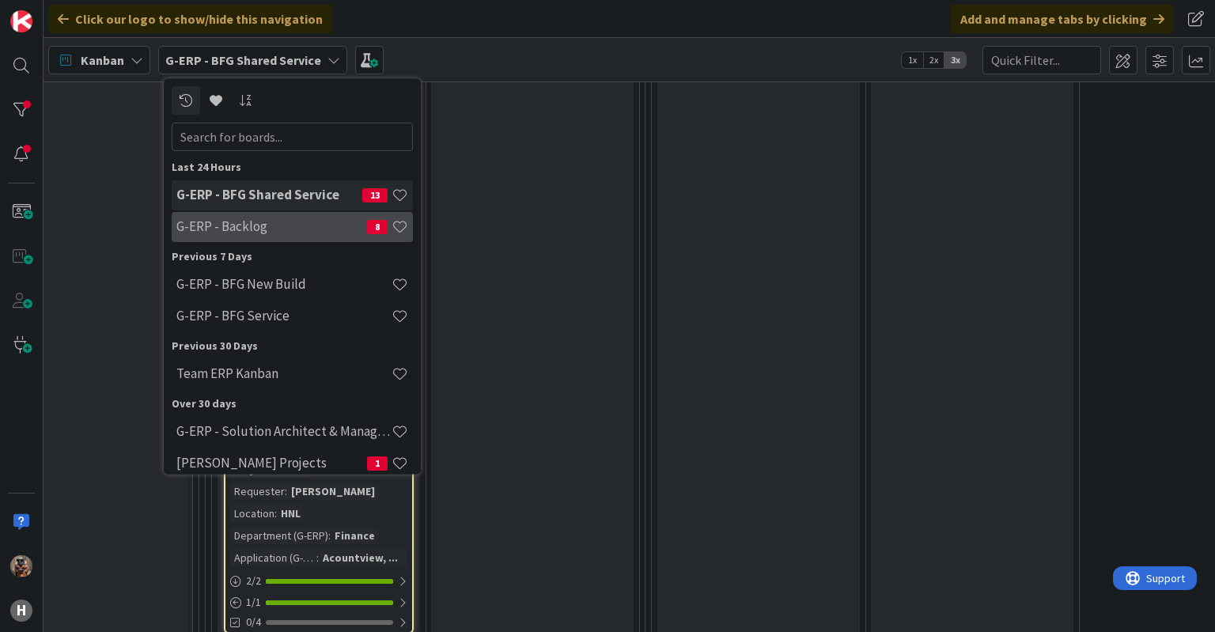
click at [216, 233] on h4 "G-ERP - Backlog" at bounding box center [271, 227] width 191 height 16
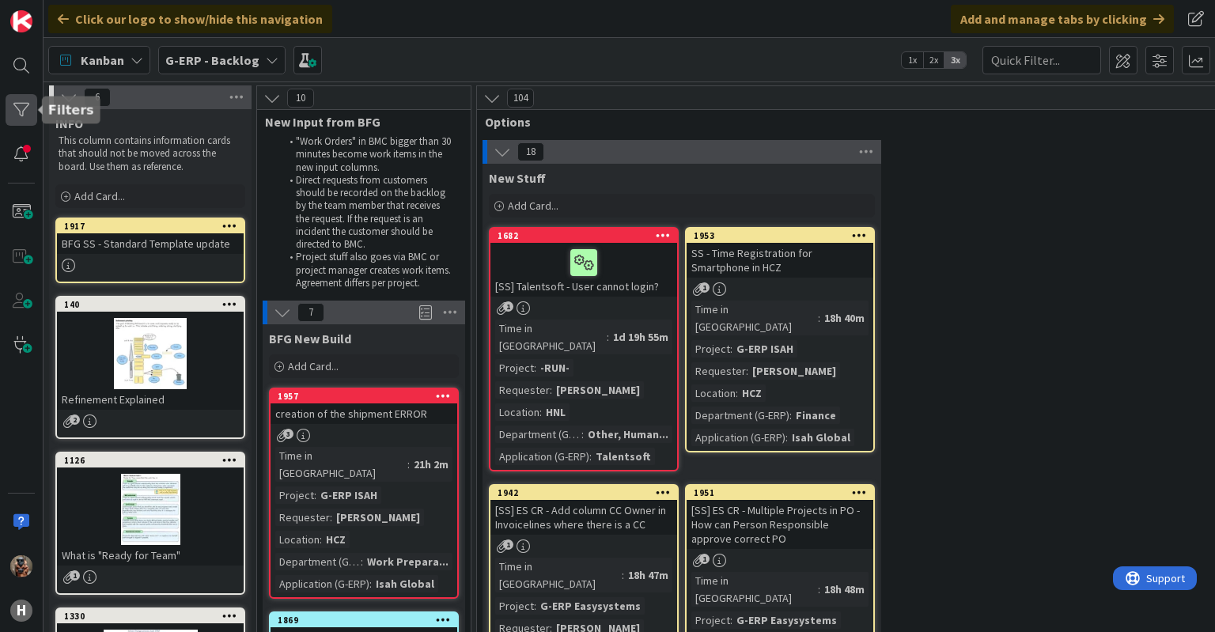
click at [25, 110] on div at bounding box center [22, 110] width 32 height 32
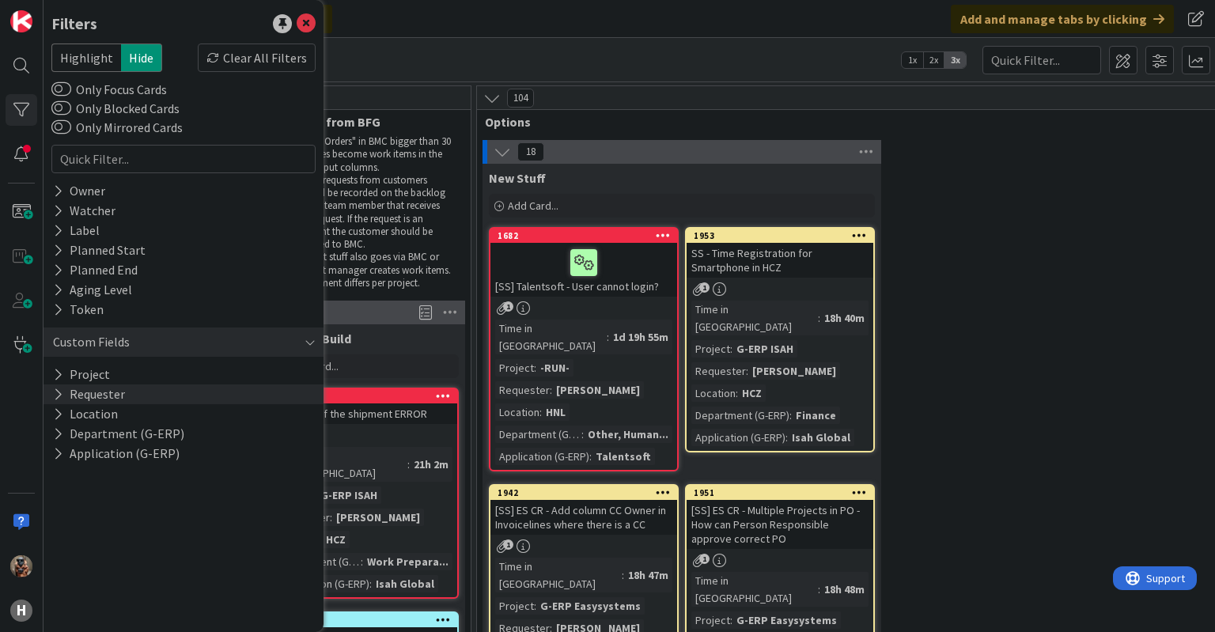
click at [118, 392] on button "Requester" at bounding box center [88, 394] width 75 height 20
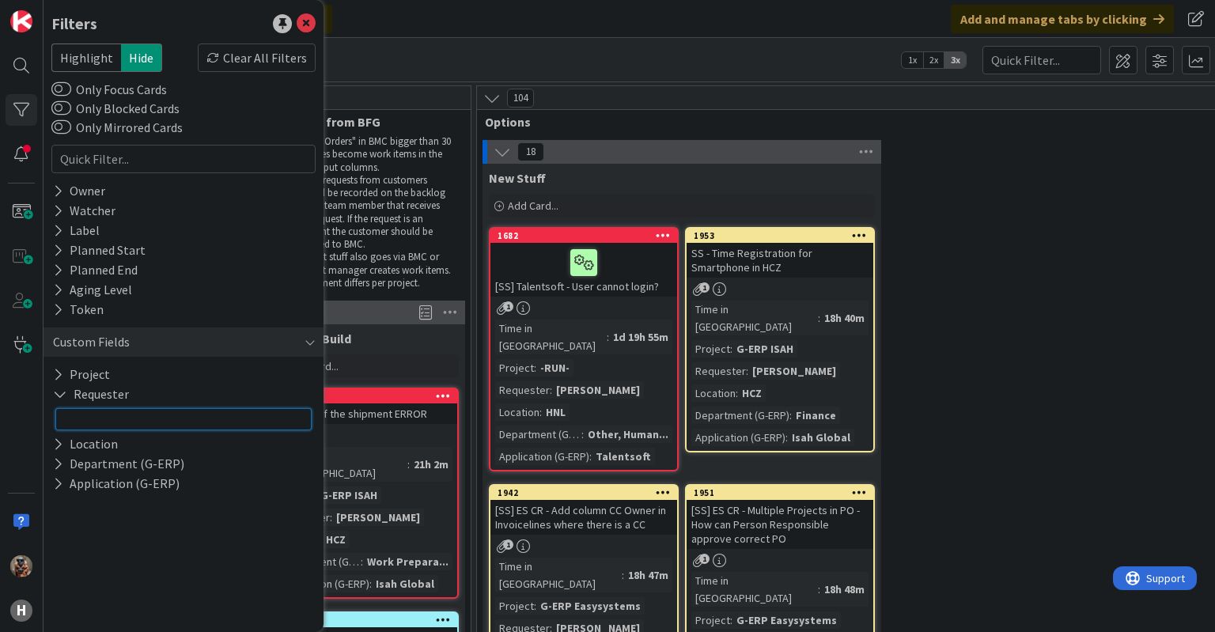
click at [105, 426] on input "text" at bounding box center [183, 419] width 256 height 22
type input "Silvie"
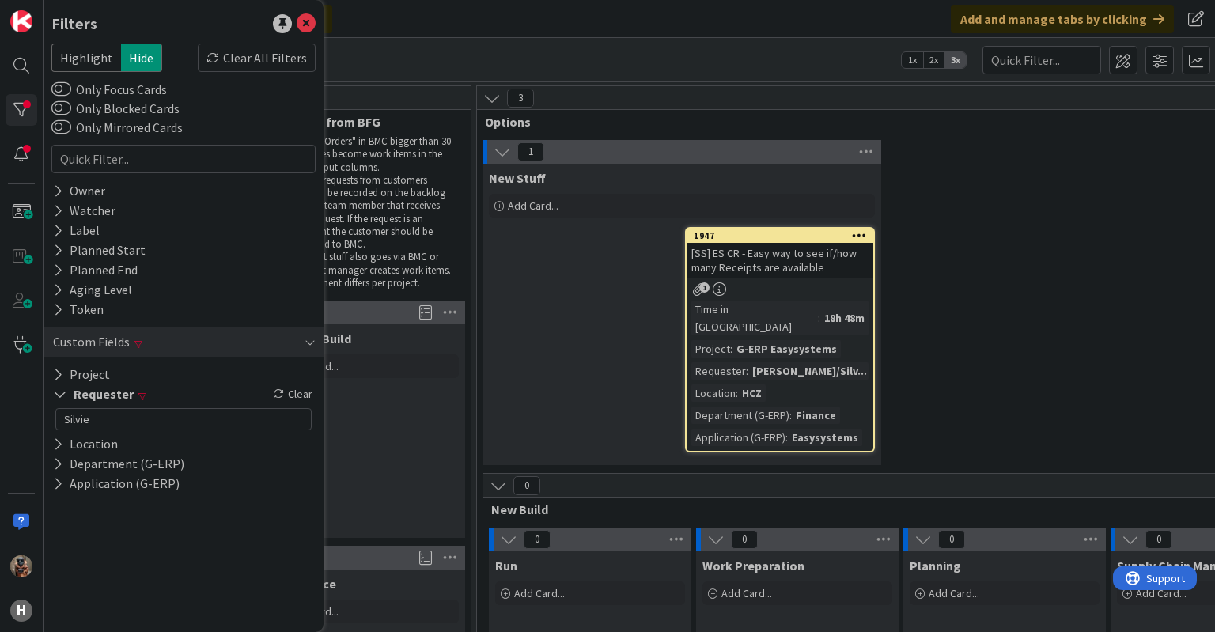
click at [555, 388] on div "New Stuff Add Card... 1947 [SS] ES CR - Easy way to see if/how many Receipts ar…" at bounding box center [681, 314] width 399 height 301
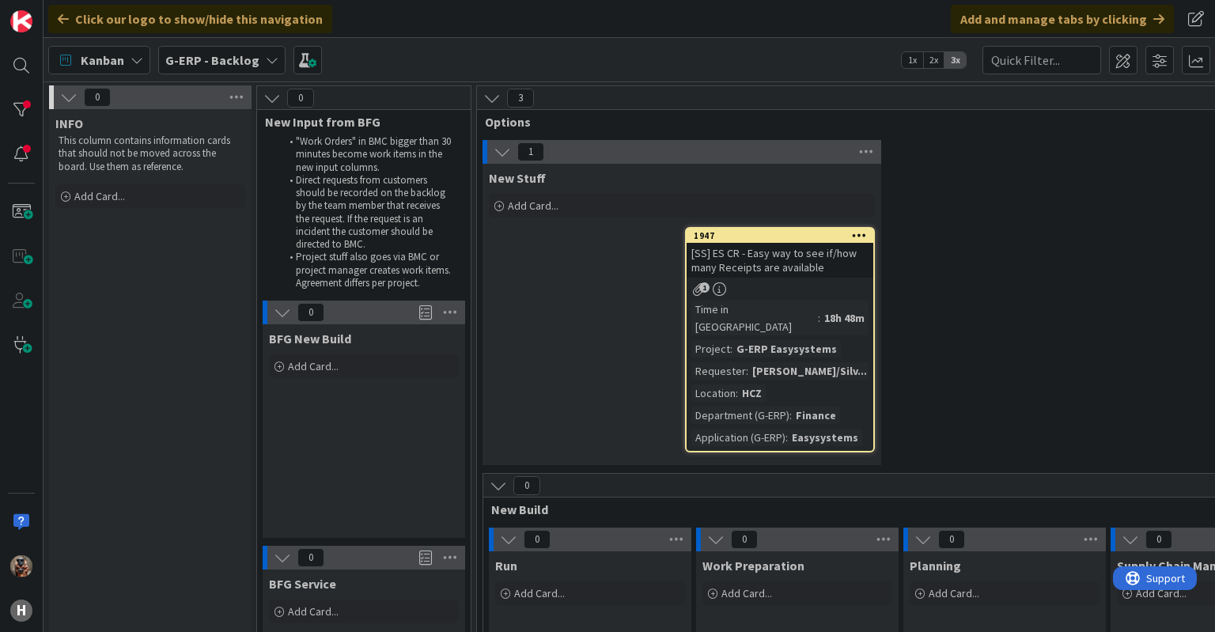
click at [39, 116] on div "H" at bounding box center [22, 316] width 44 height 632
click at [26, 110] on div at bounding box center [22, 110] width 32 height 32
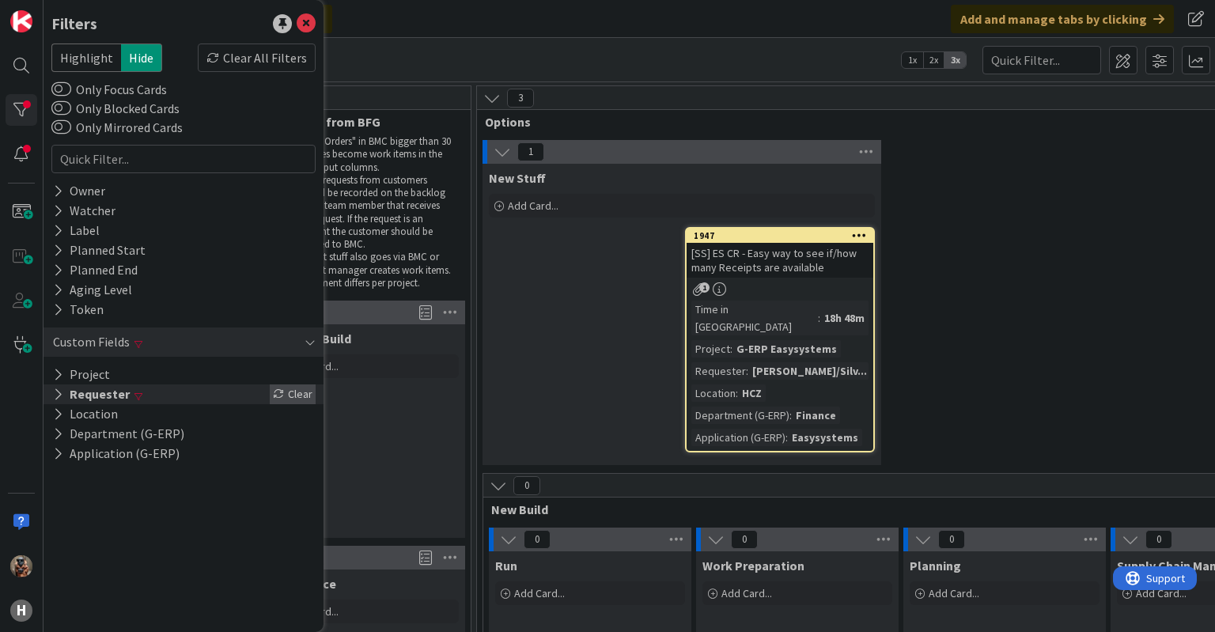
click at [289, 392] on div "Clear" at bounding box center [293, 394] width 46 height 20
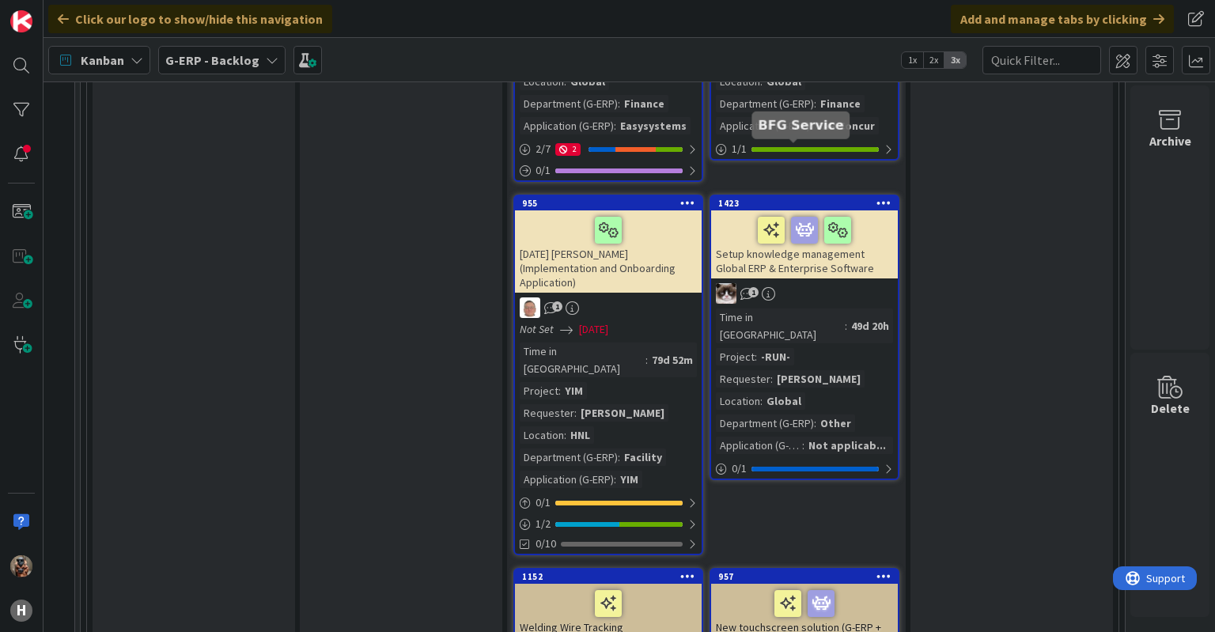
scroll to position [1596, 1883]
click at [170, 62] on b "G-ERP - Backlog" at bounding box center [212, 60] width 94 height 16
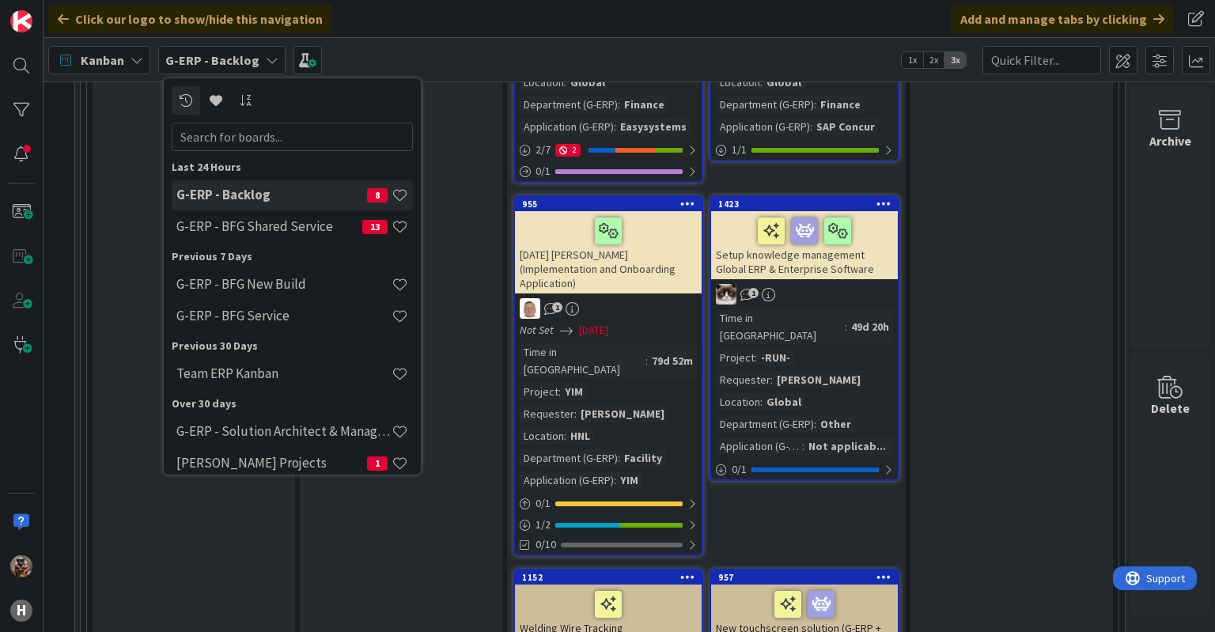
click at [177, 56] on b "G-ERP - Backlog" at bounding box center [212, 60] width 94 height 16
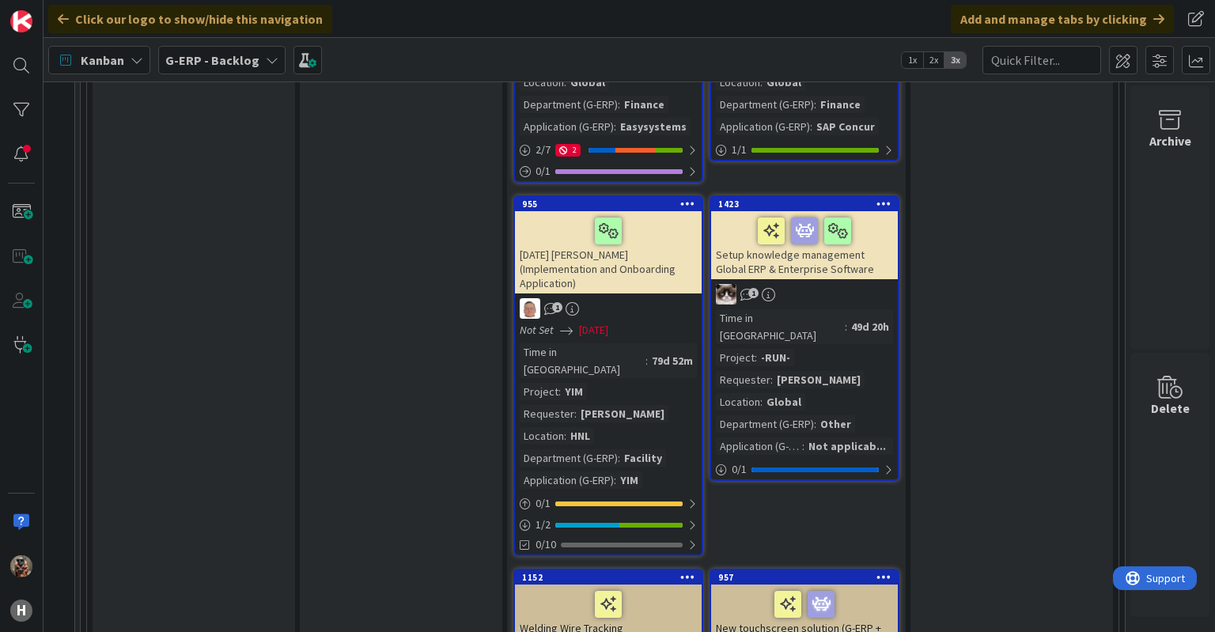
click at [108, 62] on span "Kanban" at bounding box center [103, 60] width 44 height 19
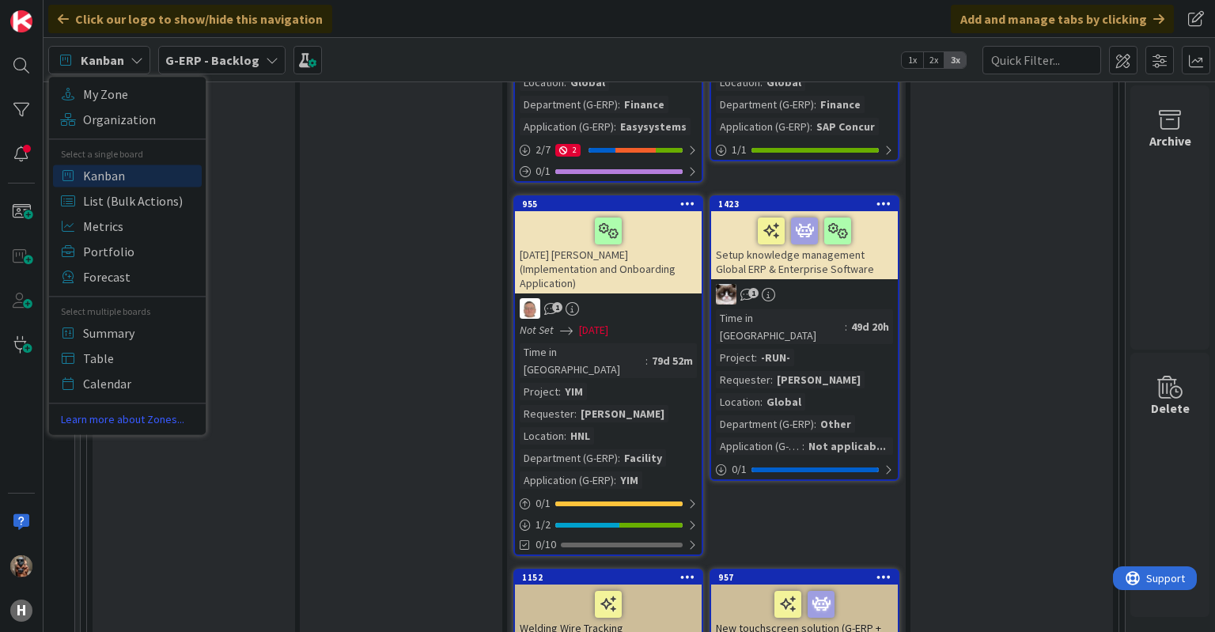
click at [28, 126] on div "H" at bounding box center [22, 316] width 44 height 632
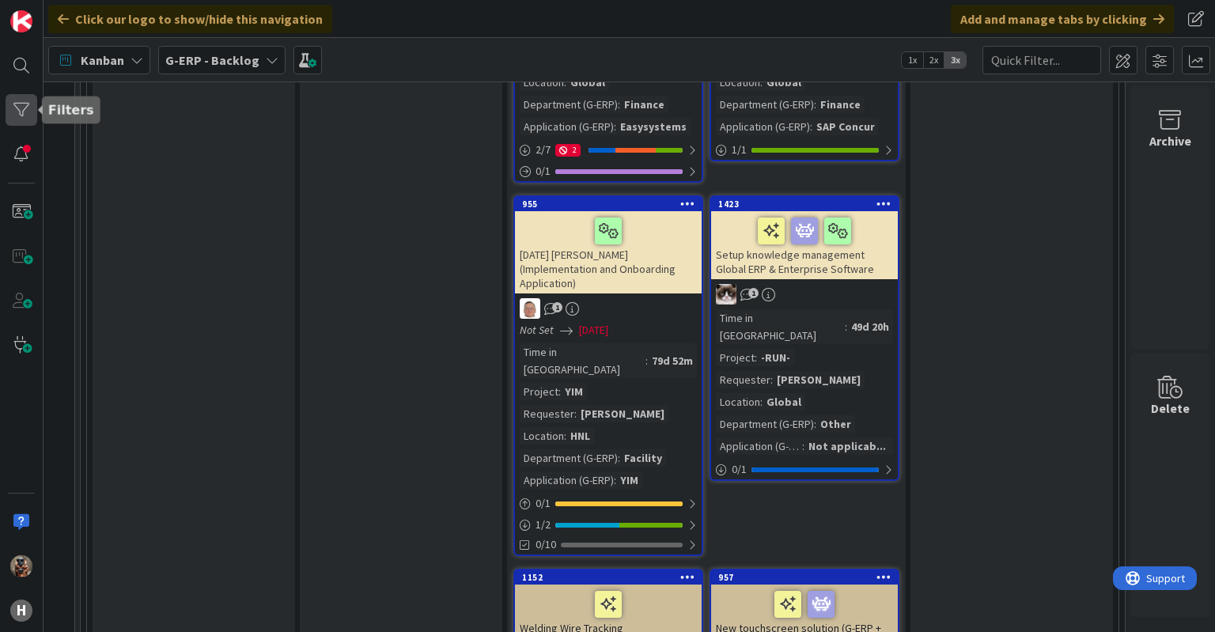
click at [28, 101] on div at bounding box center [22, 110] width 32 height 32
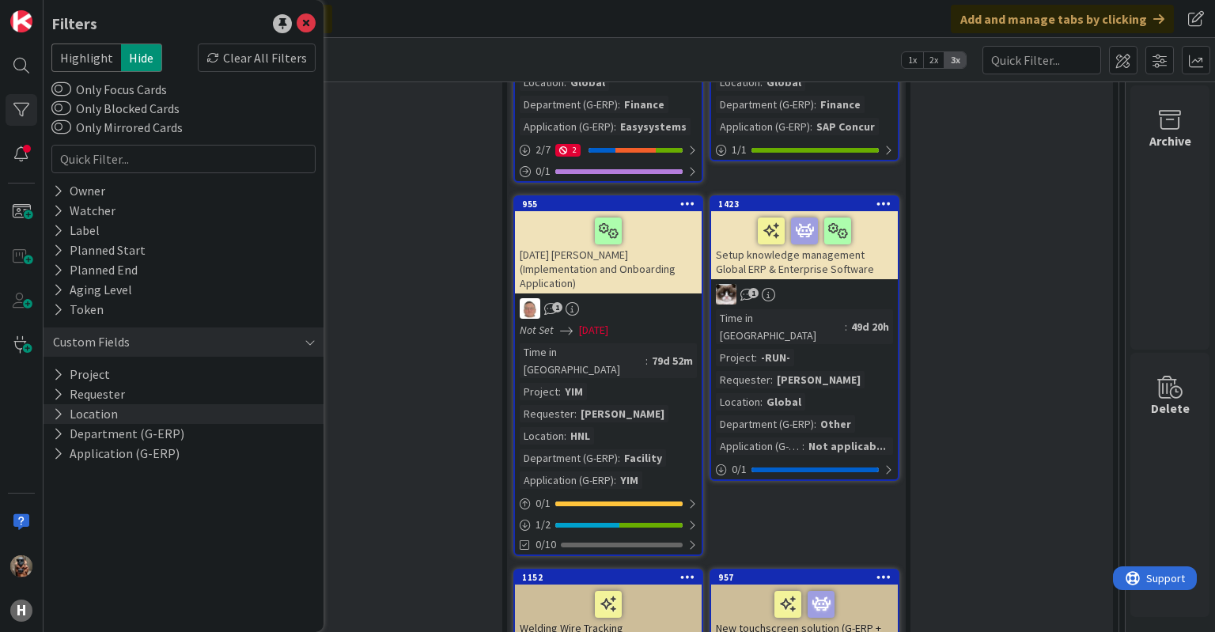
click at [107, 415] on button "Location" at bounding box center [85, 414] width 68 height 20
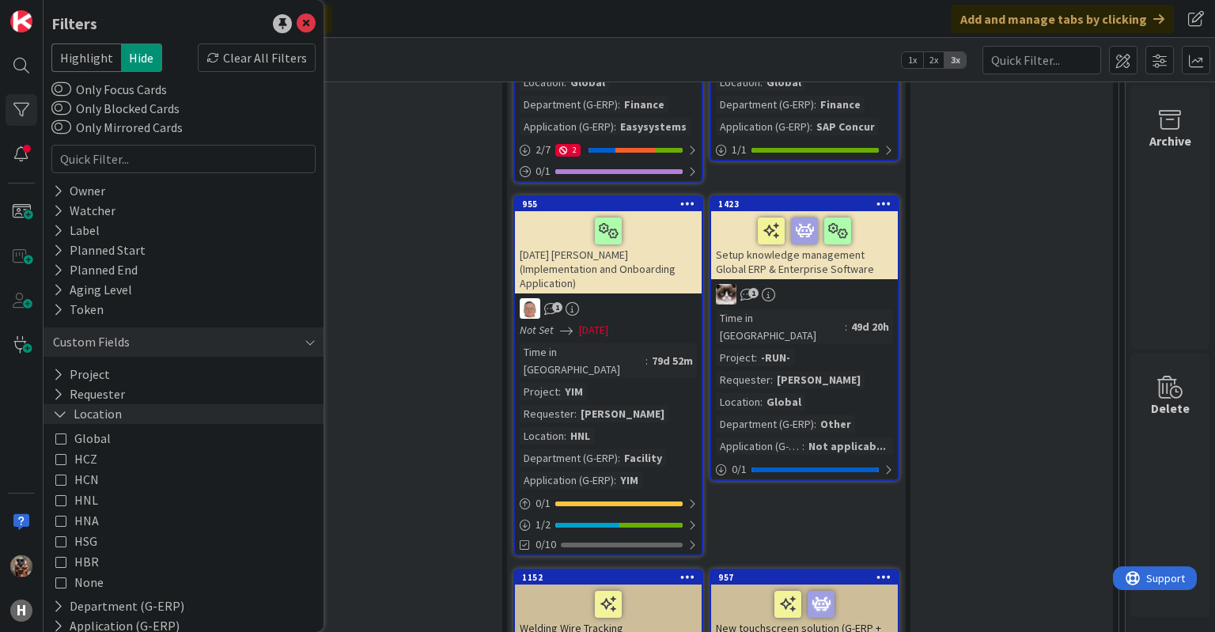
click at [104, 414] on button "Location" at bounding box center [87, 414] width 72 height 20
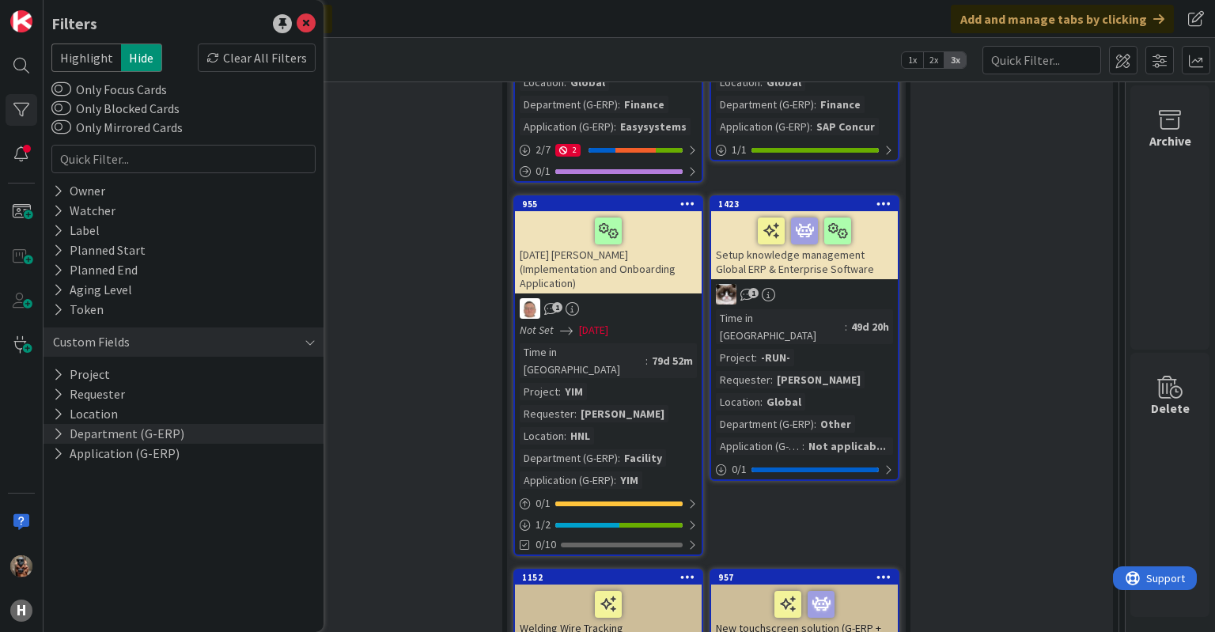
click at [100, 433] on button "Department (G-ERP)" at bounding box center [118, 434] width 134 height 20
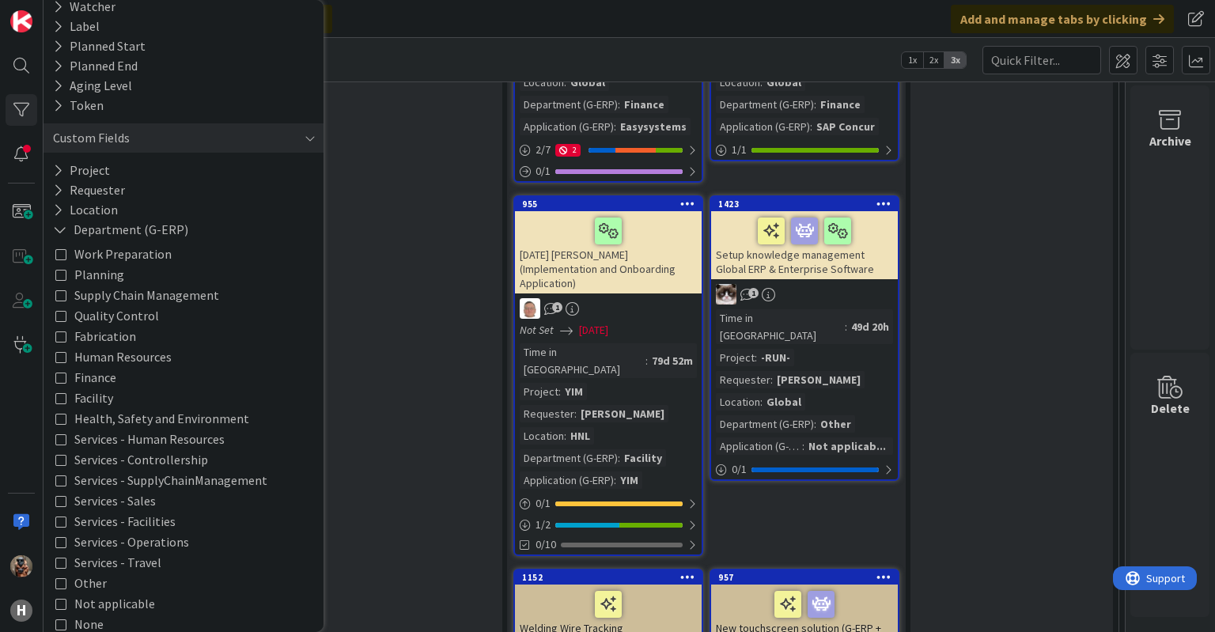
scroll to position [212, 0]
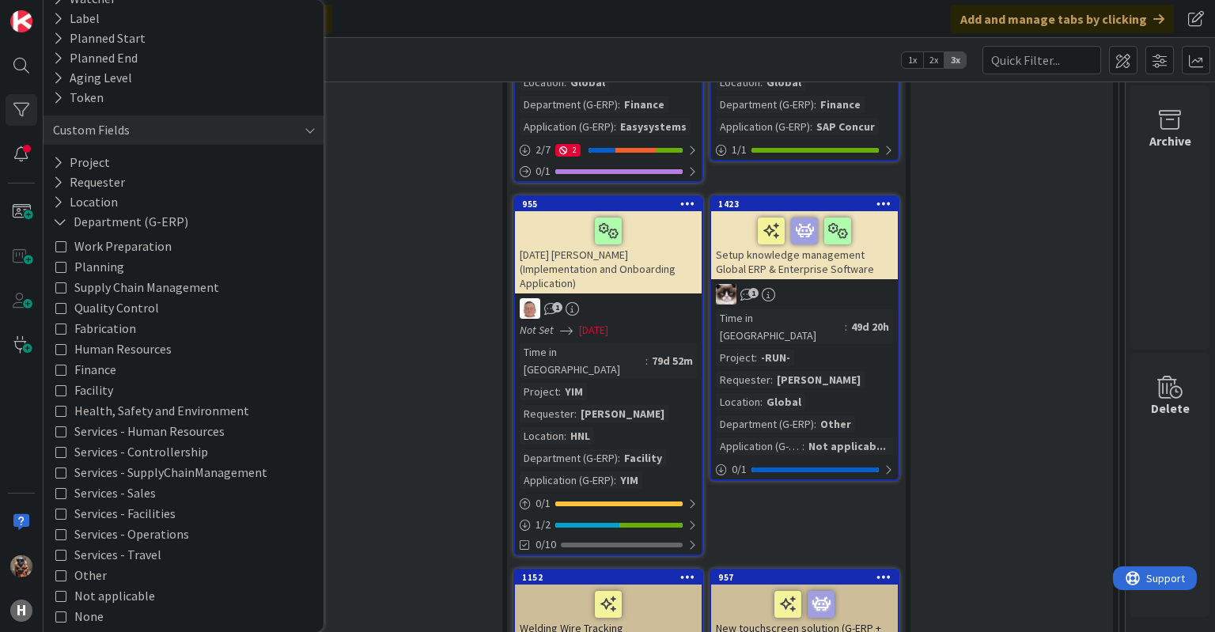
click at [98, 369] on span "Finance" at bounding box center [95, 369] width 42 height 21
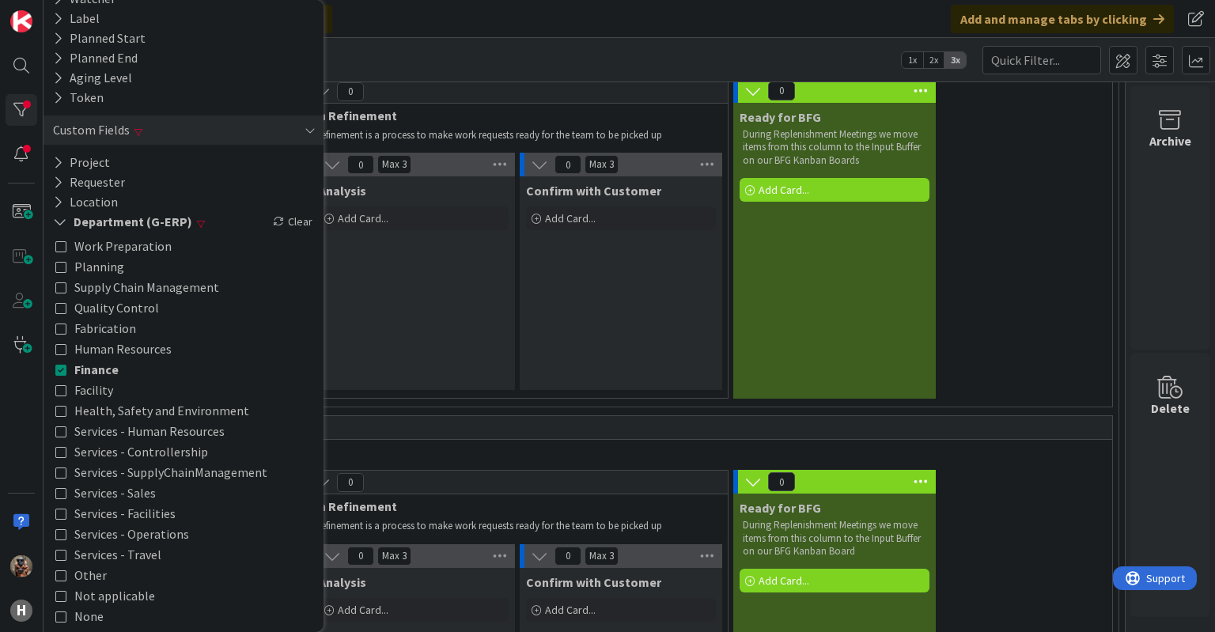
click at [577, 357] on div "0 BFG New Build 0 Min 3 Max 10 To Be Refined We will pull items from "Options" …" at bounding box center [602, 220] width 1025 height 391
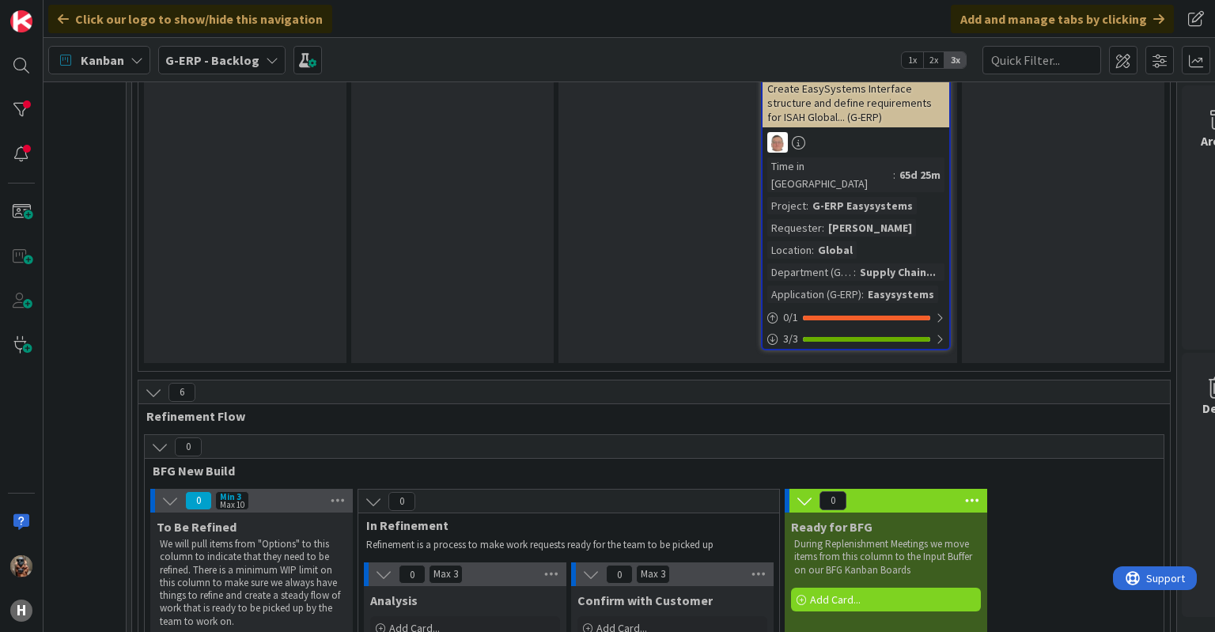
scroll to position [1179, 1821]
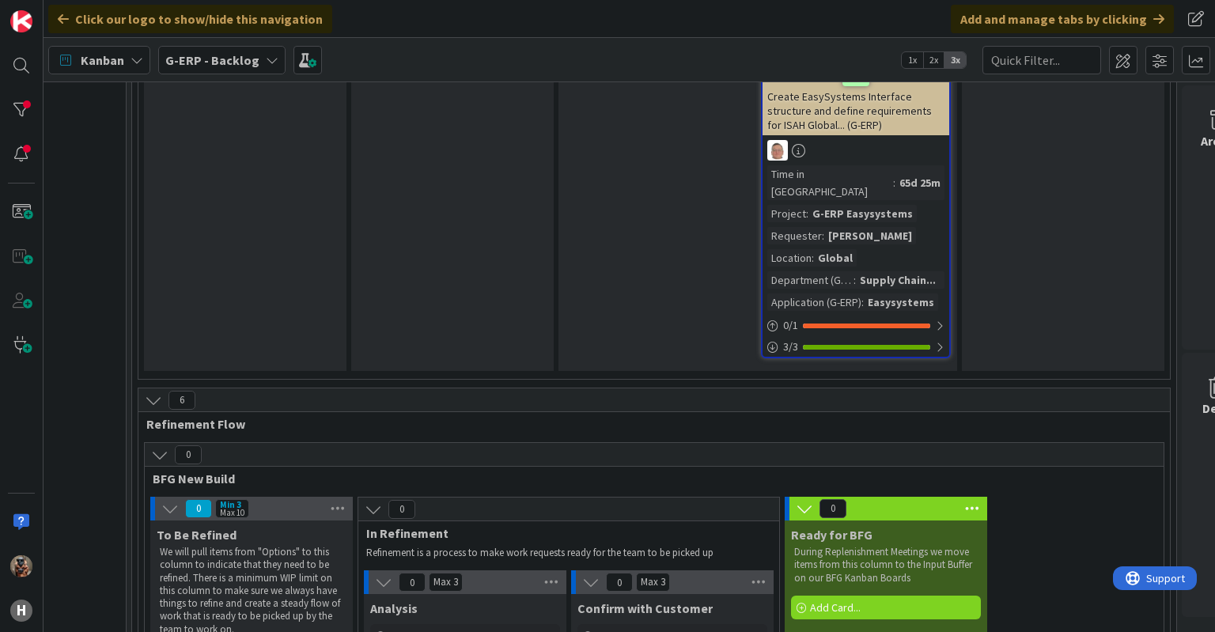
drag, startPoint x: 577, startPoint y: 357, endPoint x: 448, endPoint y: 392, distance: 133.5
click at [448, 443] on div "0" at bounding box center [654, 455] width 1019 height 24
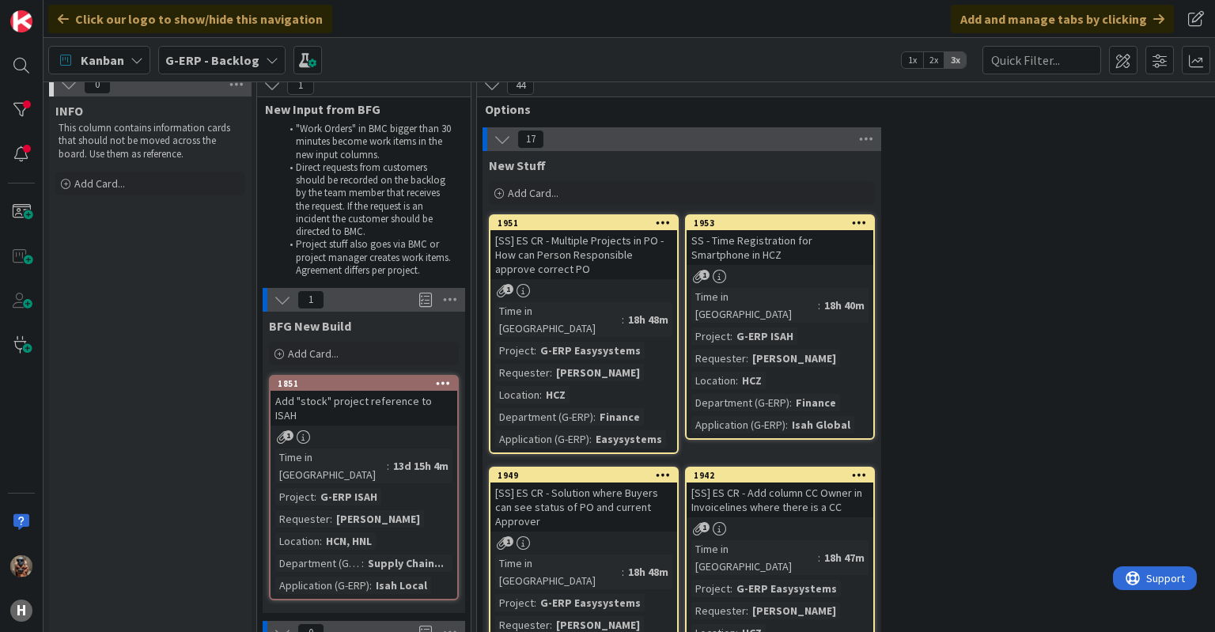
scroll to position [0, 0]
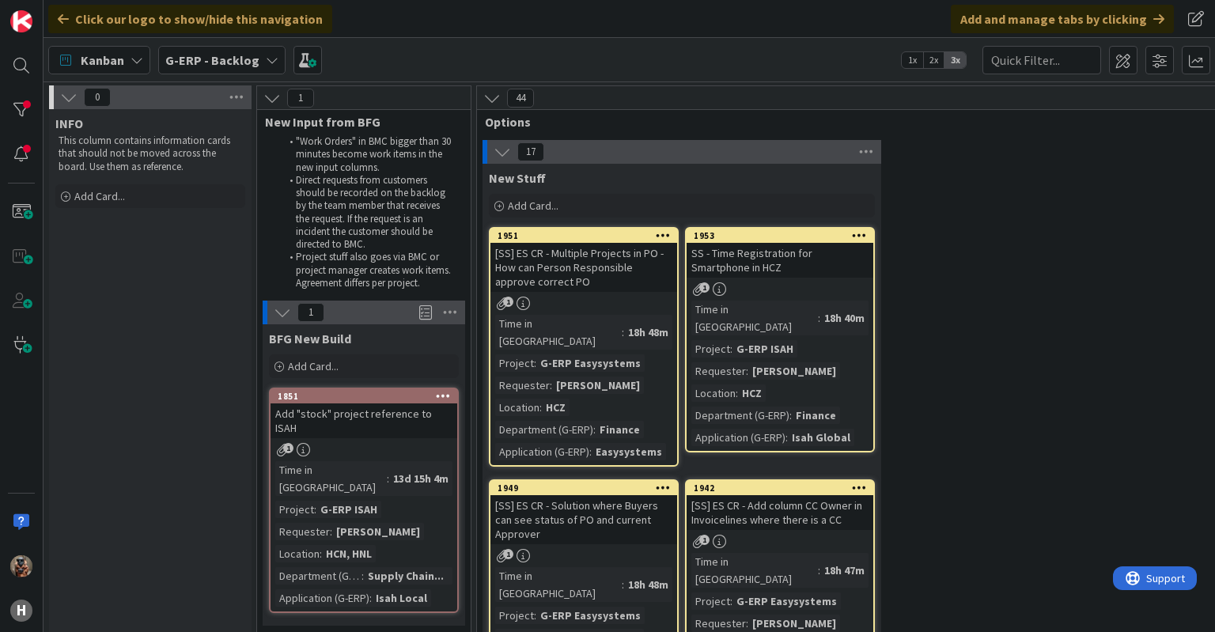
click at [201, 51] on span "G-ERP - Backlog" at bounding box center [212, 60] width 94 height 19
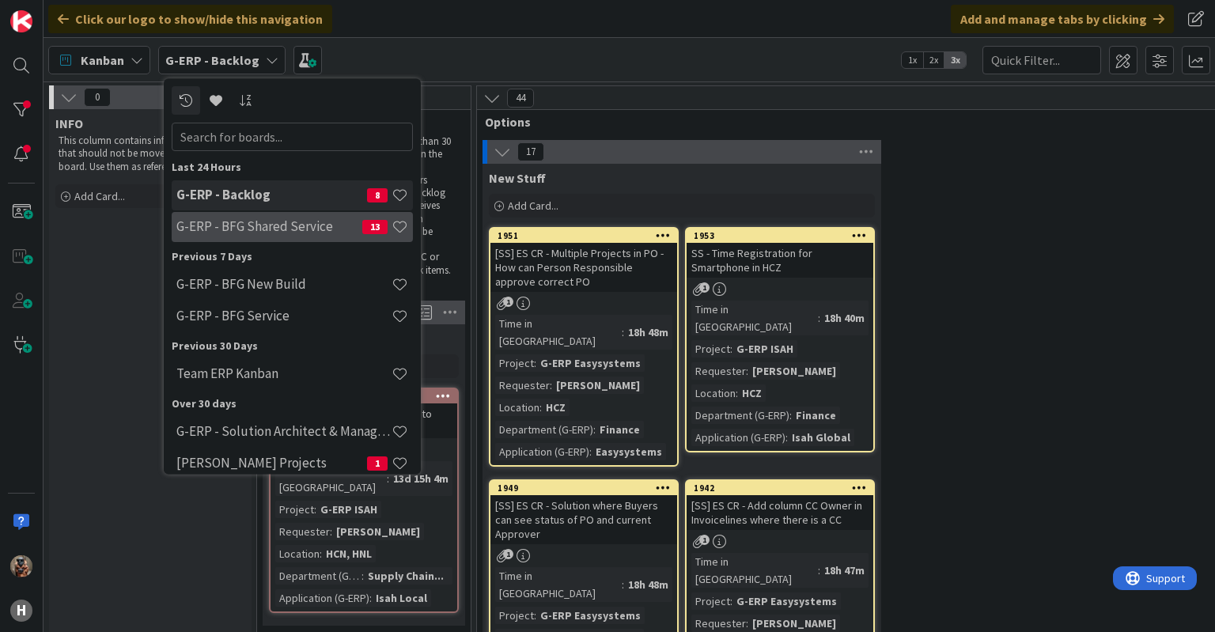
click at [303, 229] on h4 "G-ERP - BFG Shared Service" at bounding box center [269, 227] width 186 height 16
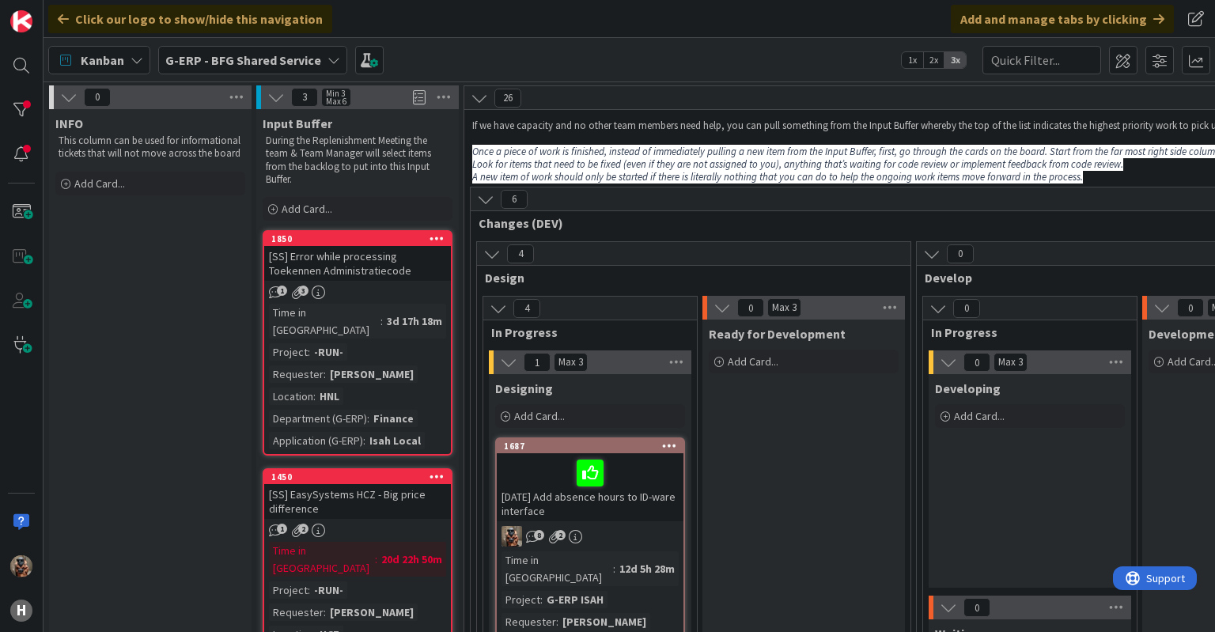
scroll to position [14, 0]
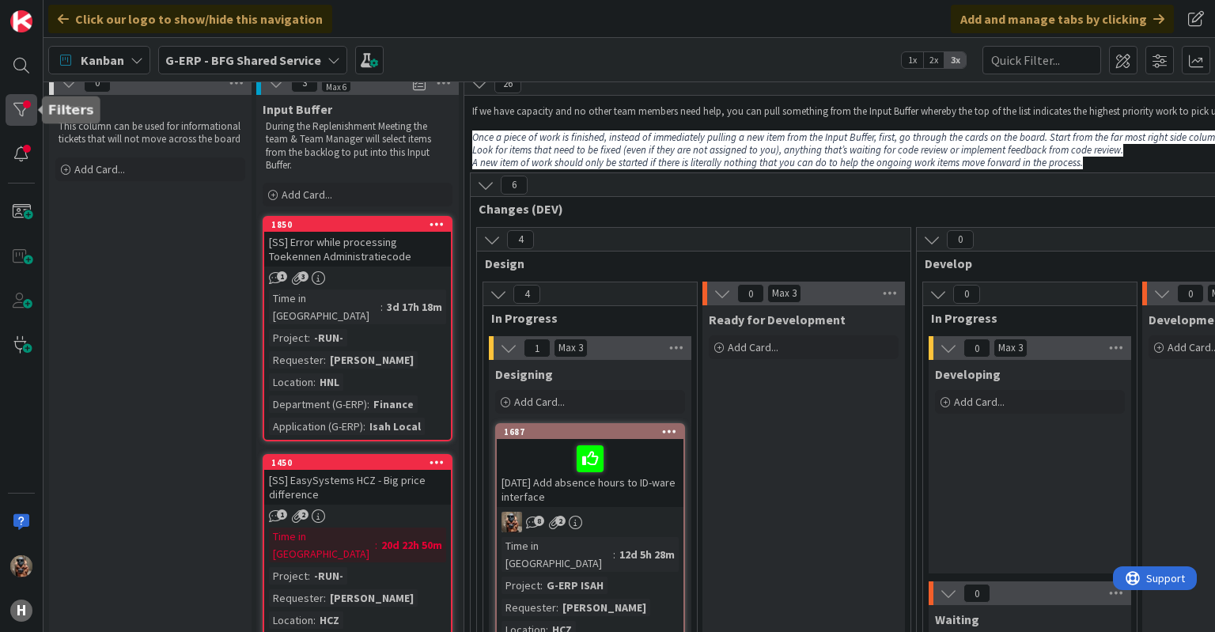
click at [25, 119] on div at bounding box center [22, 110] width 32 height 32
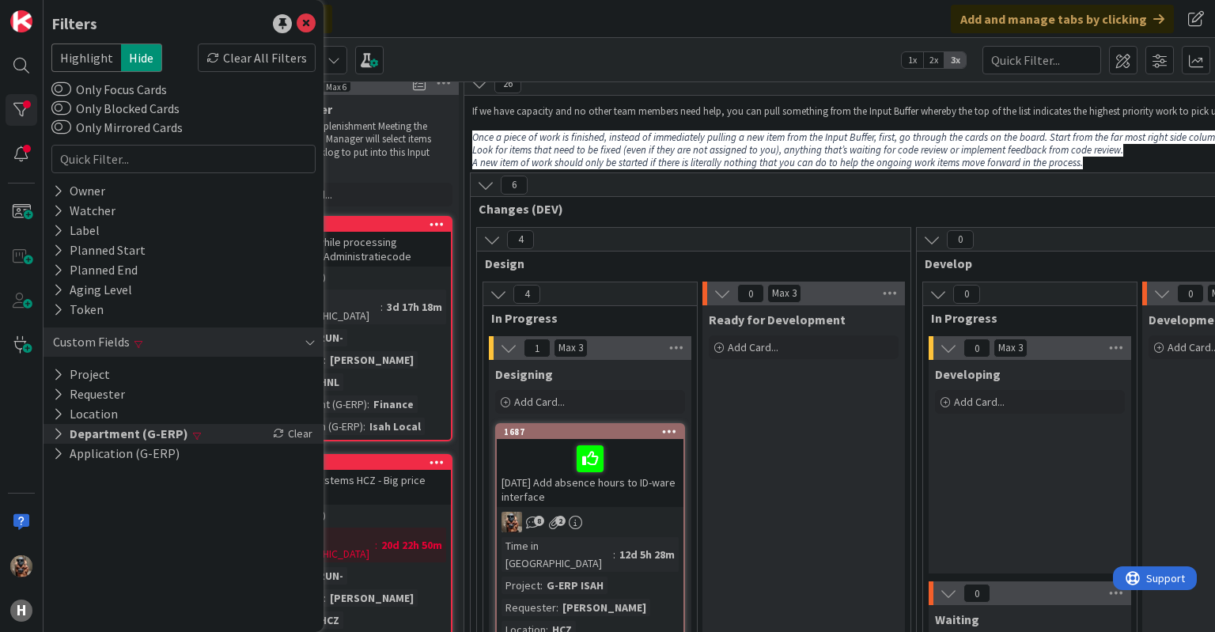
click at [226, 432] on div "Department (G-ERP) Clear" at bounding box center [184, 434] width 280 height 20
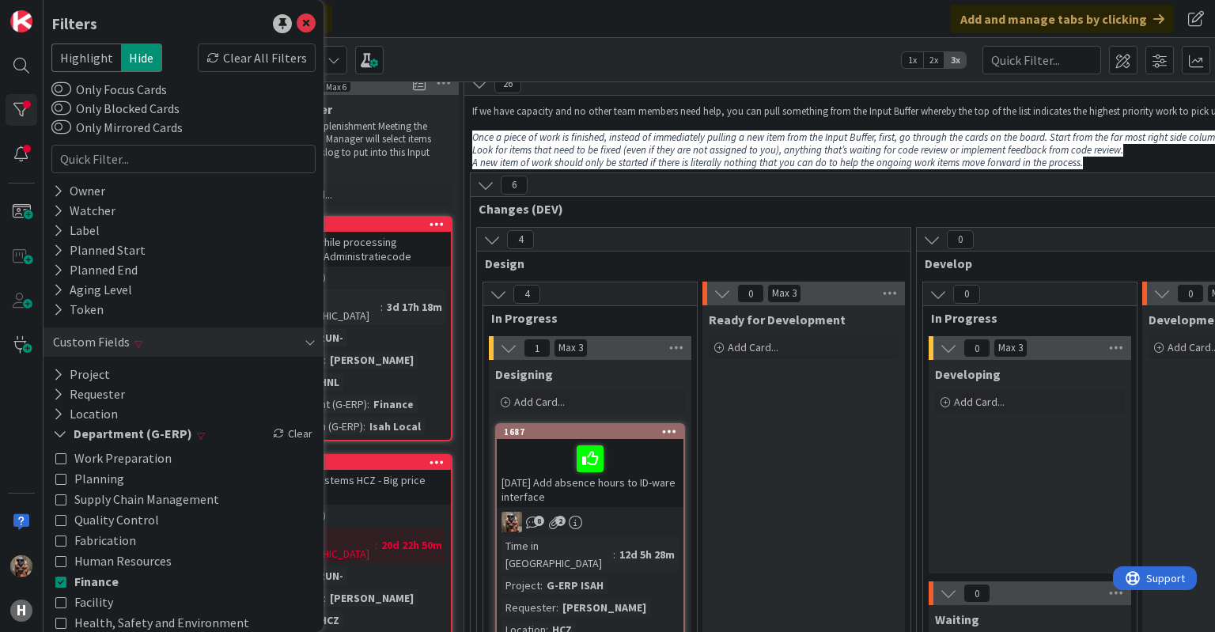
click at [582, 256] on span "Design" at bounding box center [688, 263] width 406 height 16
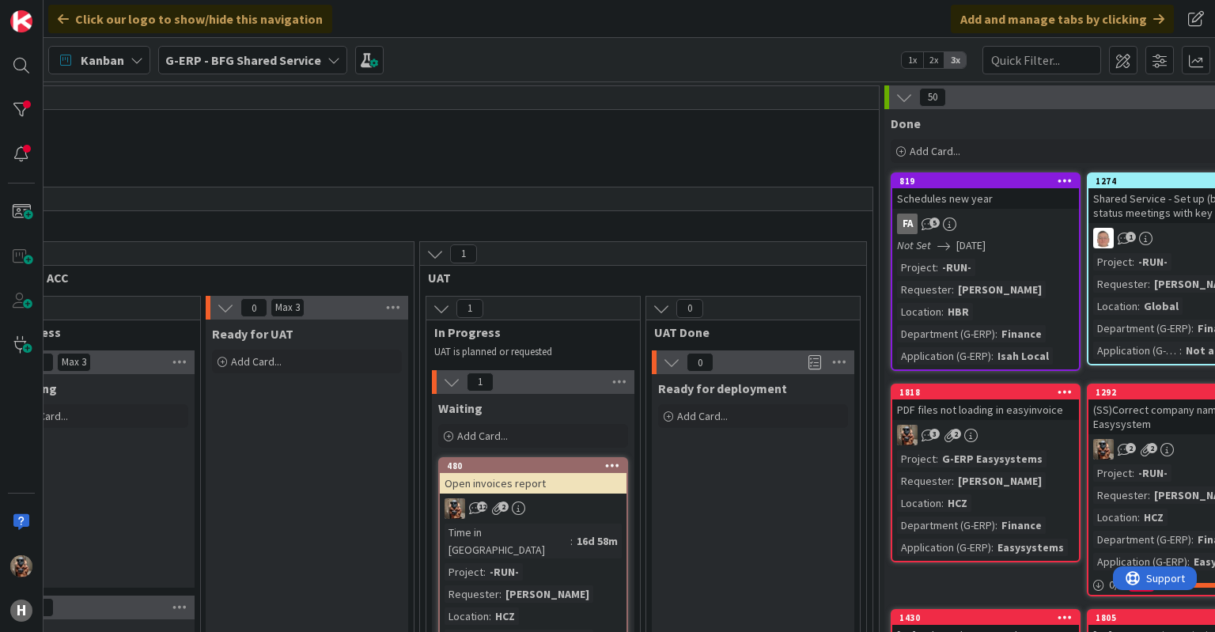
scroll to position [0, 2251]
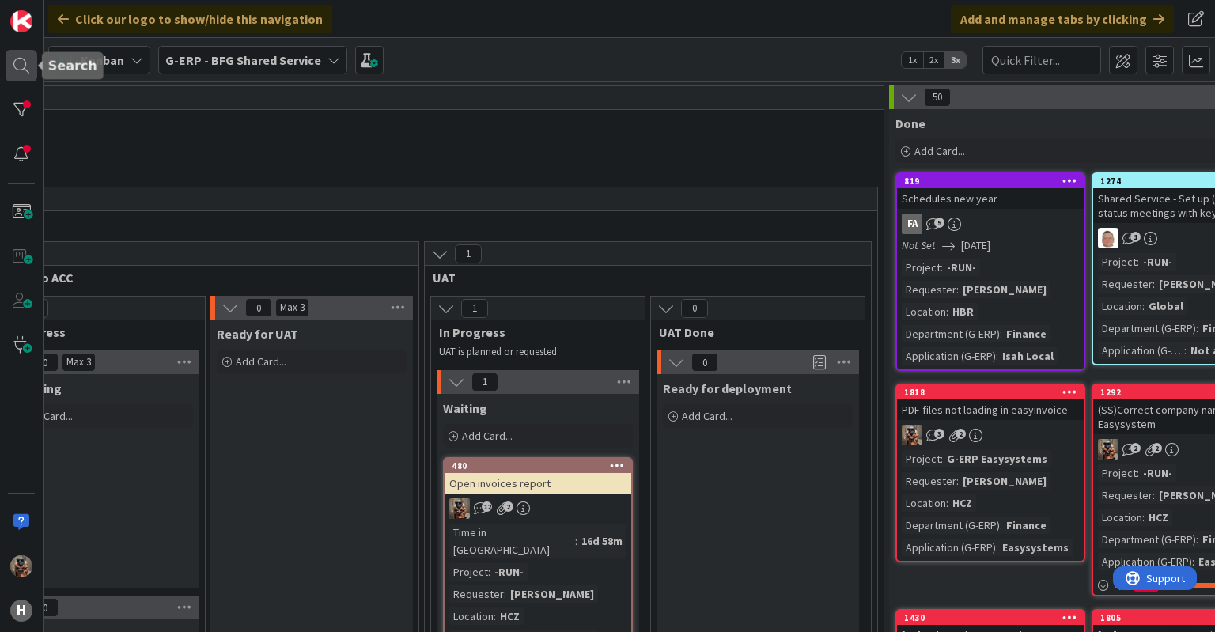
click at [28, 67] on div at bounding box center [22, 66] width 32 height 32
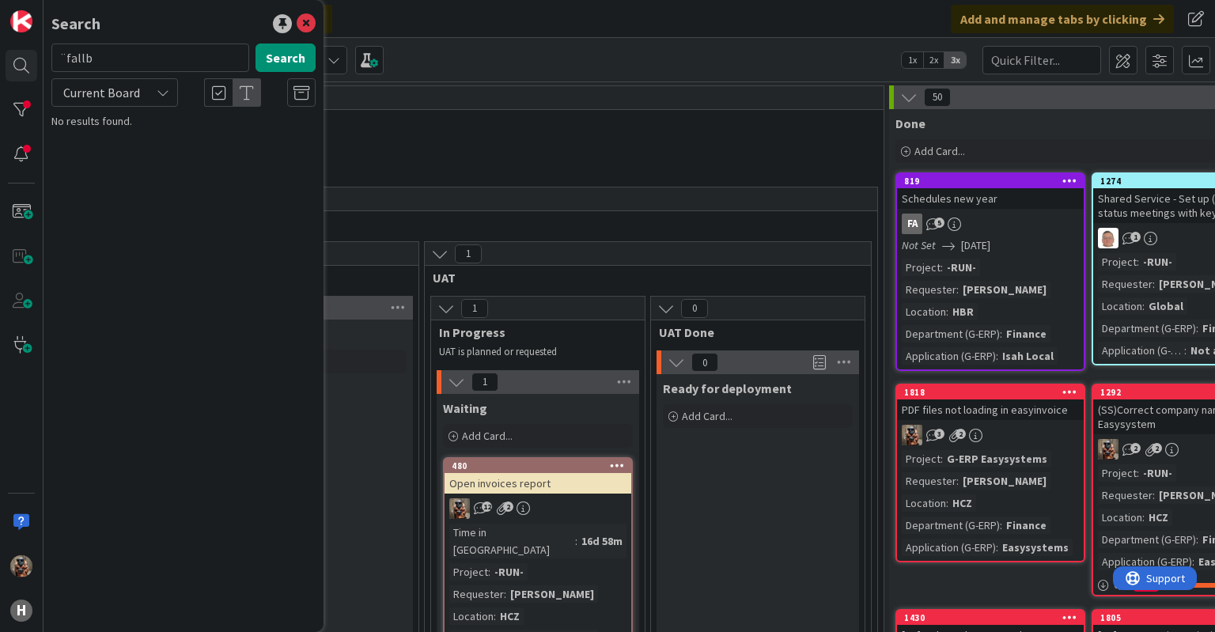
type input "¨"
type input "d"
type input "fallback"
click at [32, 103] on div at bounding box center [22, 110] width 32 height 32
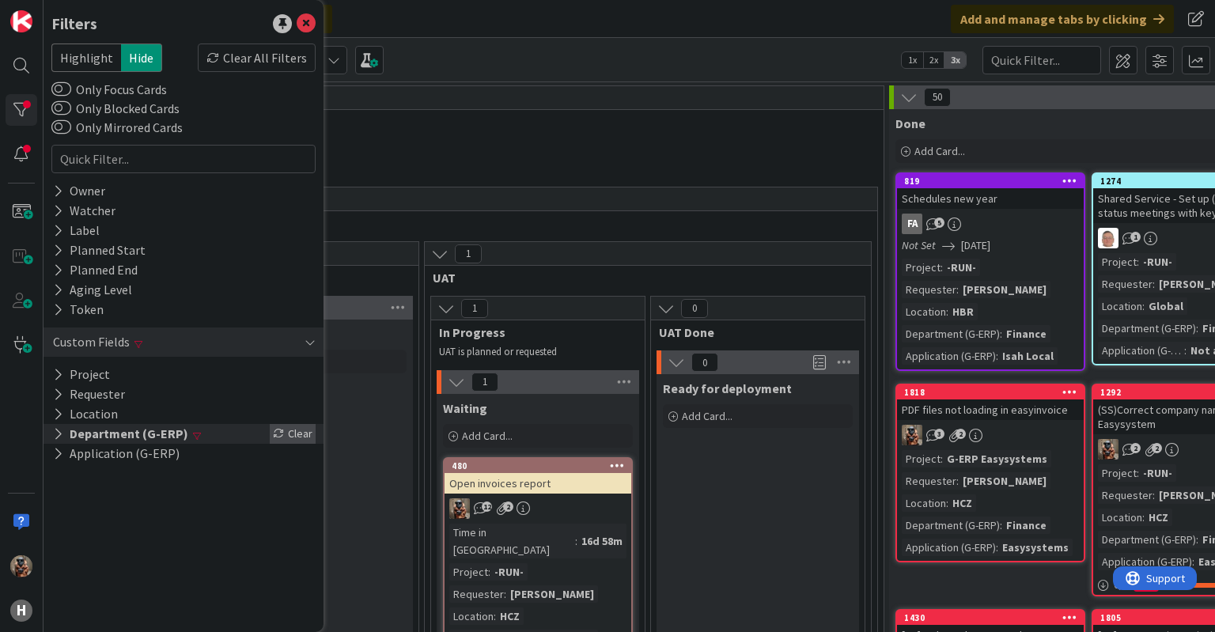
click at [304, 440] on div "Clear" at bounding box center [293, 434] width 46 height 20
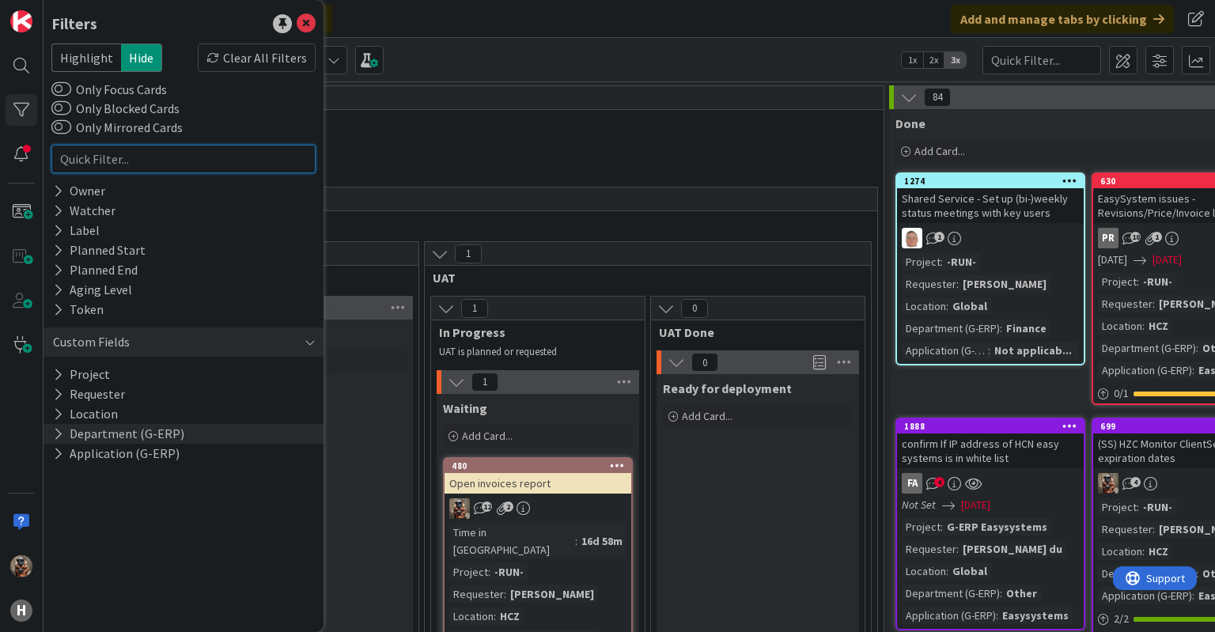
click at [187, 161] on input "text" at bounding box center [183, 159] width 264 height 28
type input "4057"
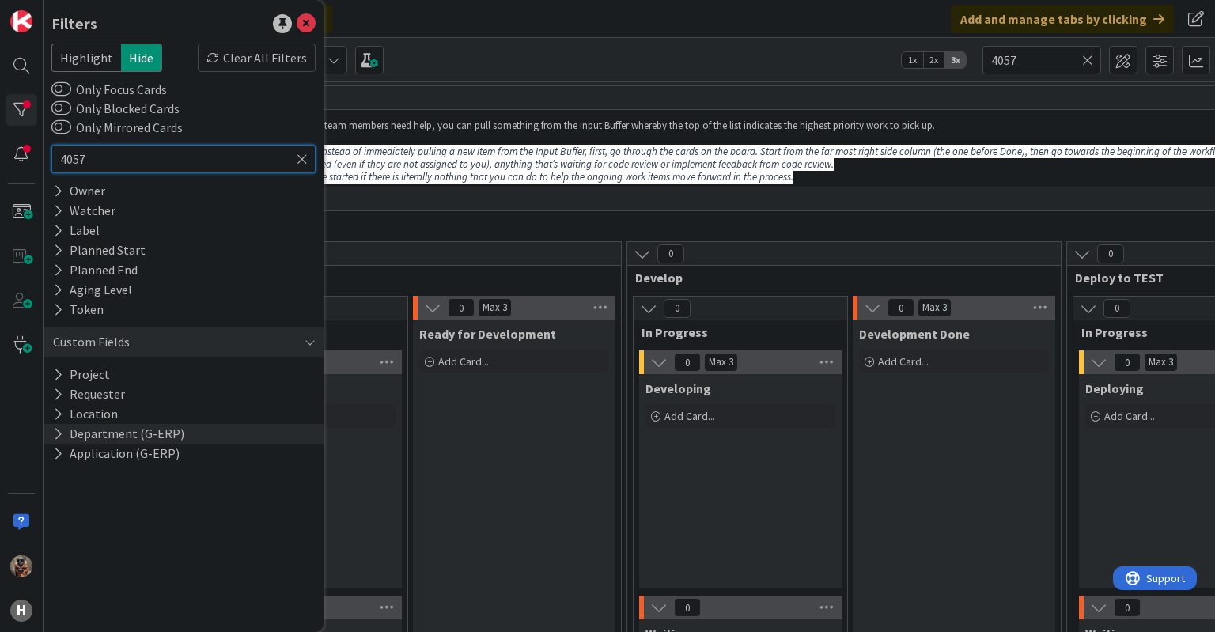
scroll to position [0, 0]
